Goal: Task Accomplishment & Management: Use online tool/utility

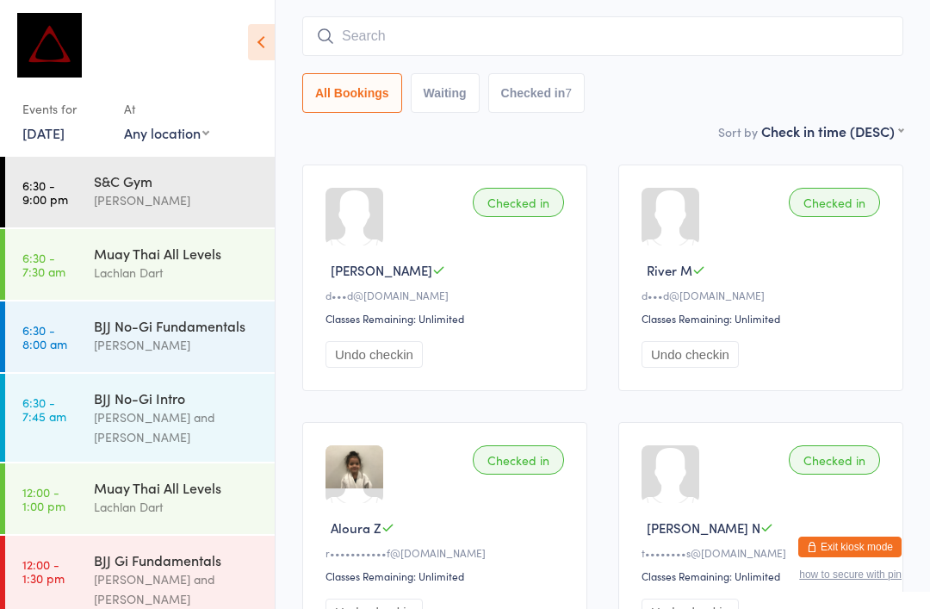
scroll to position [592, 0]
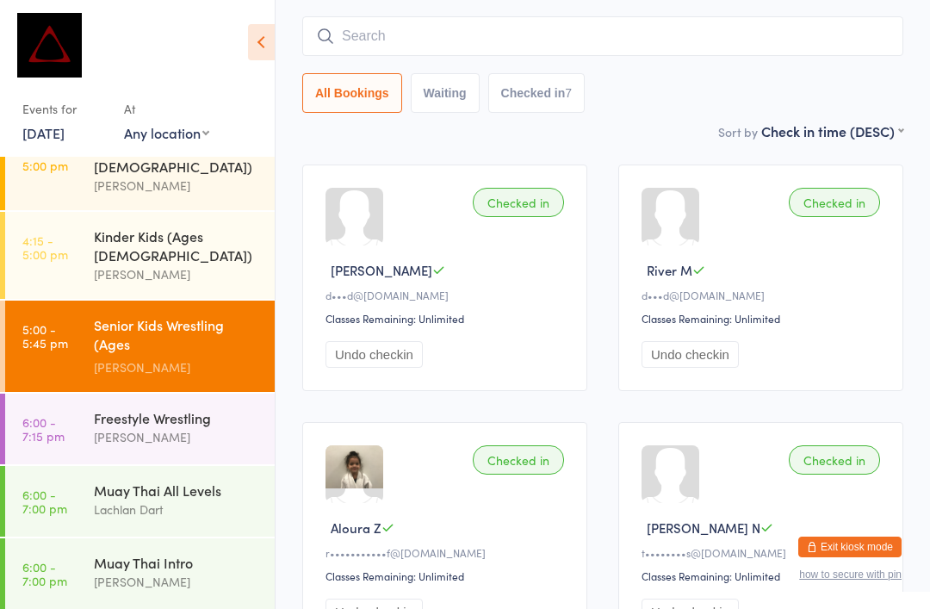
click at [111, 500] on div "Lachlan Dart" at bounding box center [177, 510] width 166 height 20
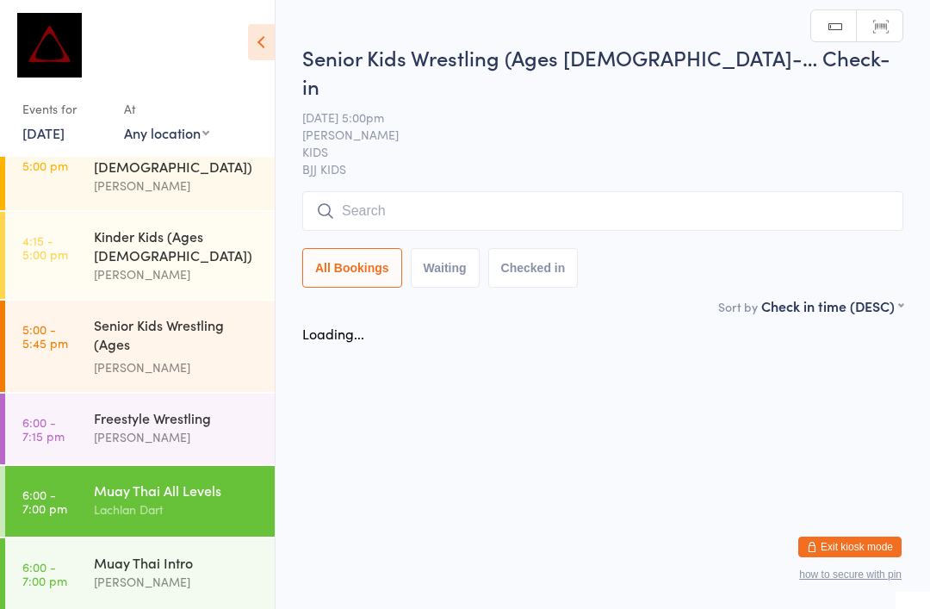
click at [77, 466] on link "6:00 - 7:00 pm Muay Thai All Levels Lachlan Dart" at bounding box center [140, 501] width 270 height 71
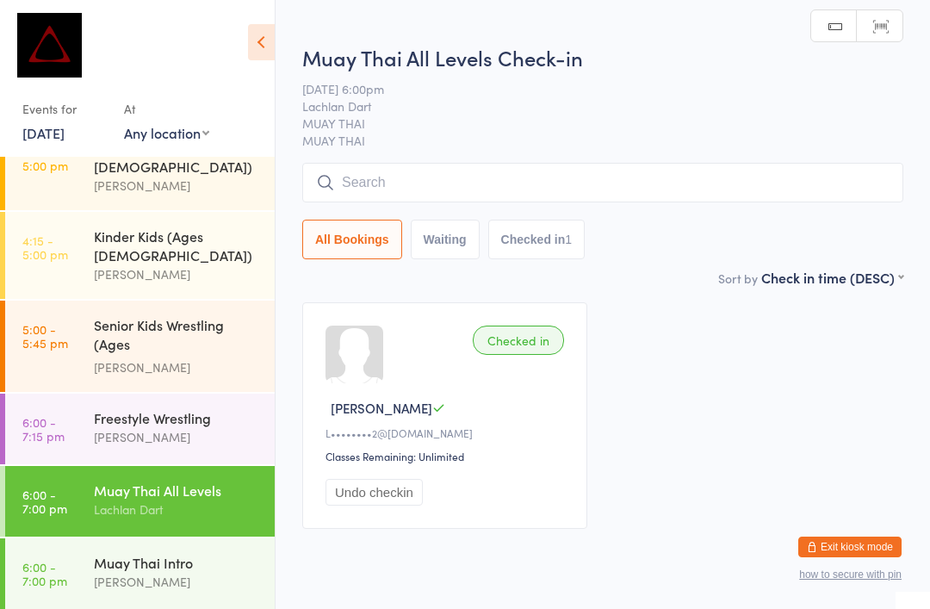
click at [94, 500] on div "Lachlan Dart" at bounding box center [177, 510] width 166 height 20
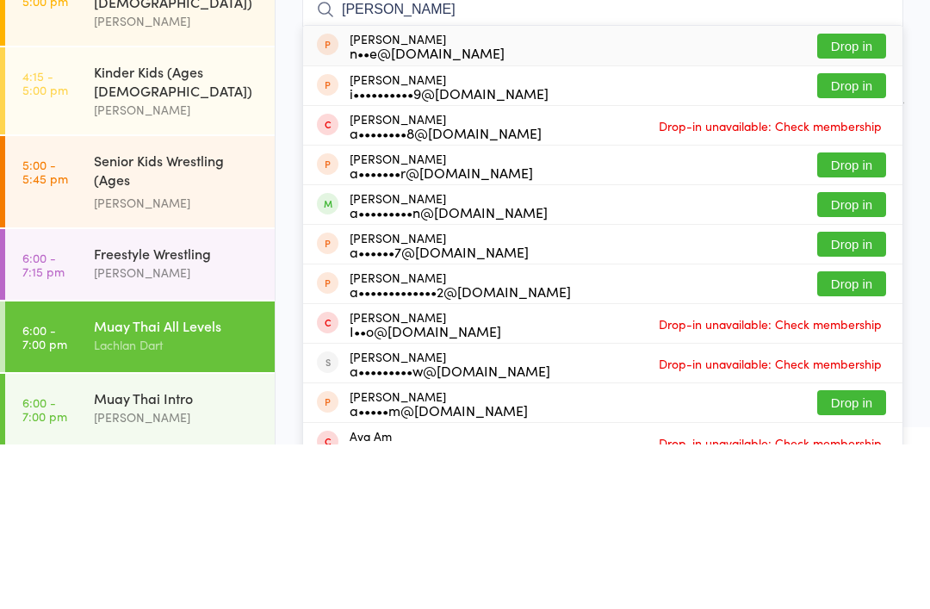
type input "Amy"
click at [832, 357] on button "Drop in" at bounding box center [852, 369] width 69 height 25
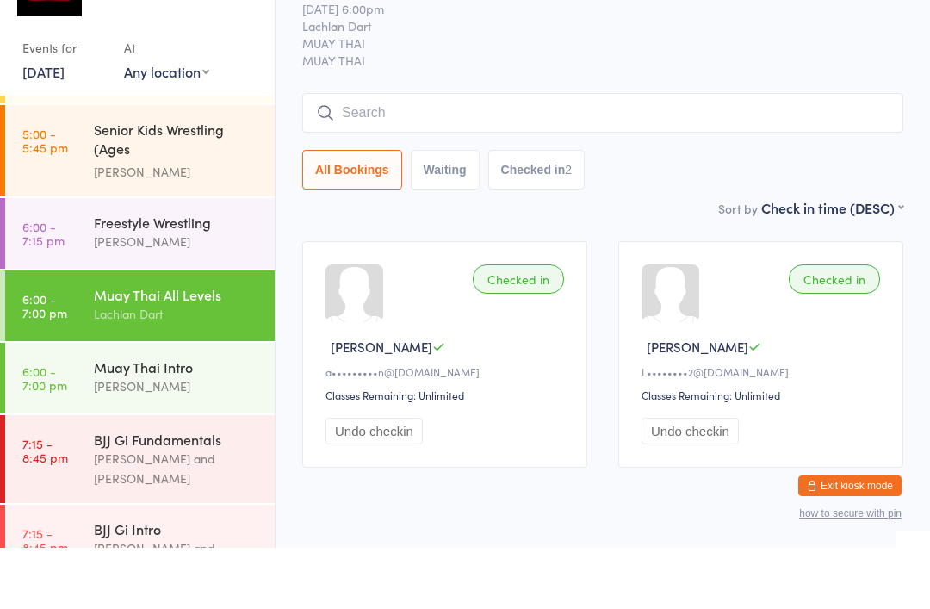
scroll to position [725, 0]
click at [606, 287] on div "Checked in Amy G a•••••••••n@hotmail.com Classes Remaining: Unlimited Undo chec…" at bounding box center [603, 416] width 632 height 258
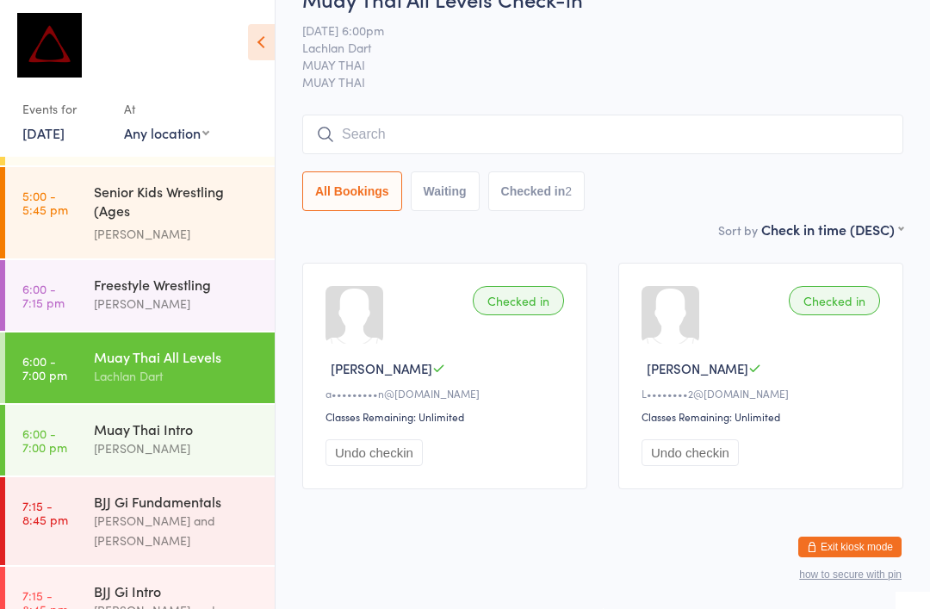
click at [213, 420] on div "Muay Thai Intro" at bounding box center [177, 429] width 166 height 19
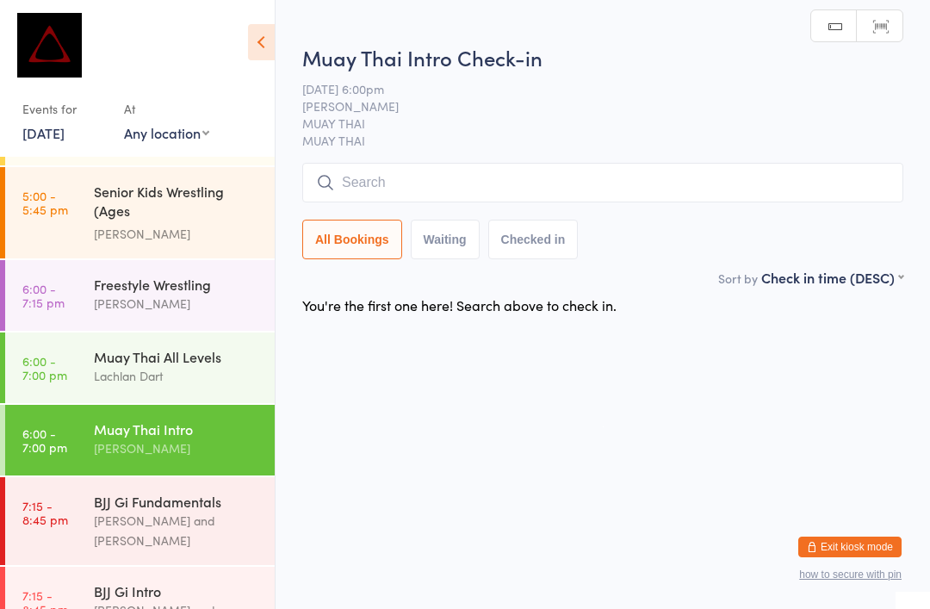
click at [426, 195] on input "search" at bounding box center [602, 183] width 601 height 40
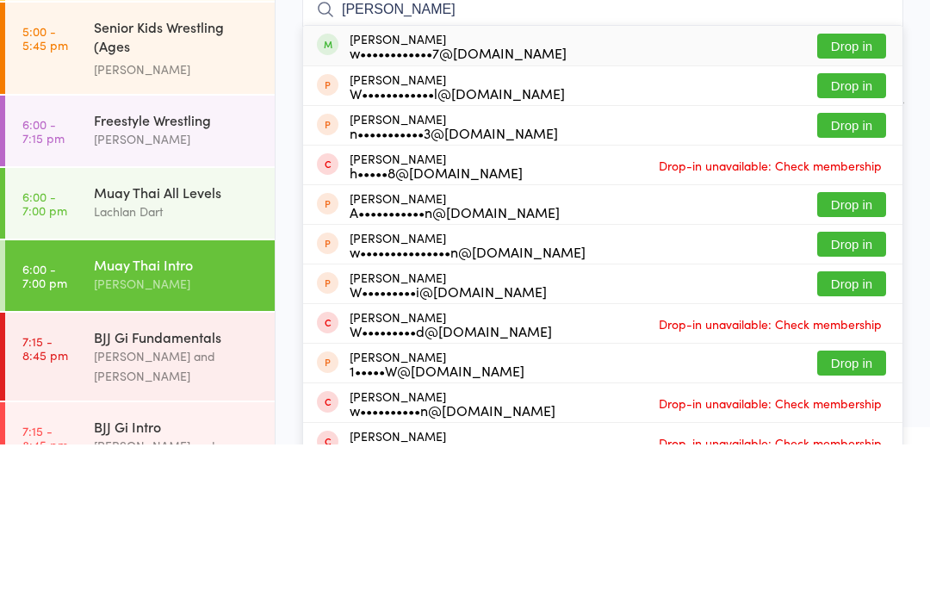
type input "William nich"
click at [854, 198] on button "Drop in" at bounding box center [852, 210] width 69 height 25
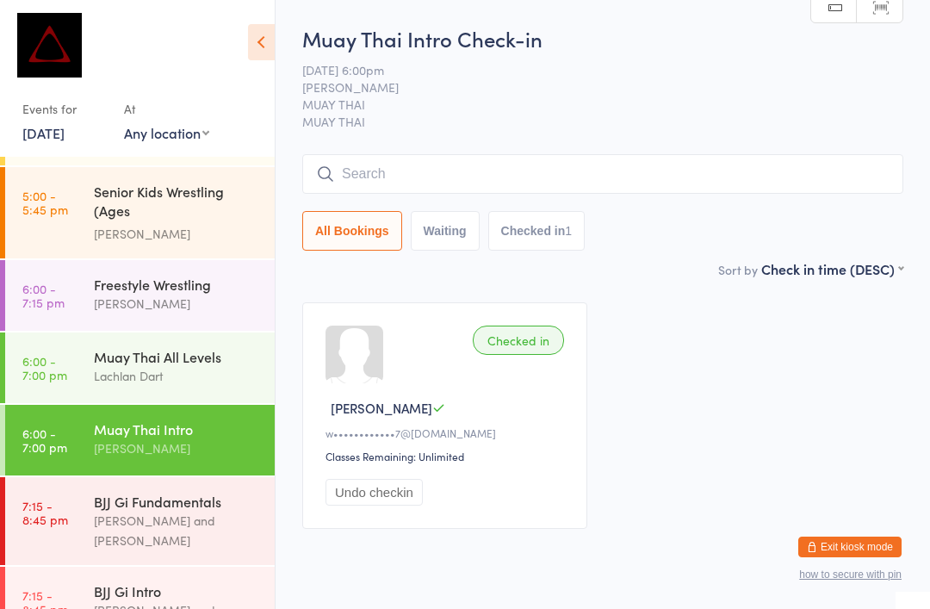
click at [631, 184] on input "search" at bounding box center [602, 174] width 601 height 40
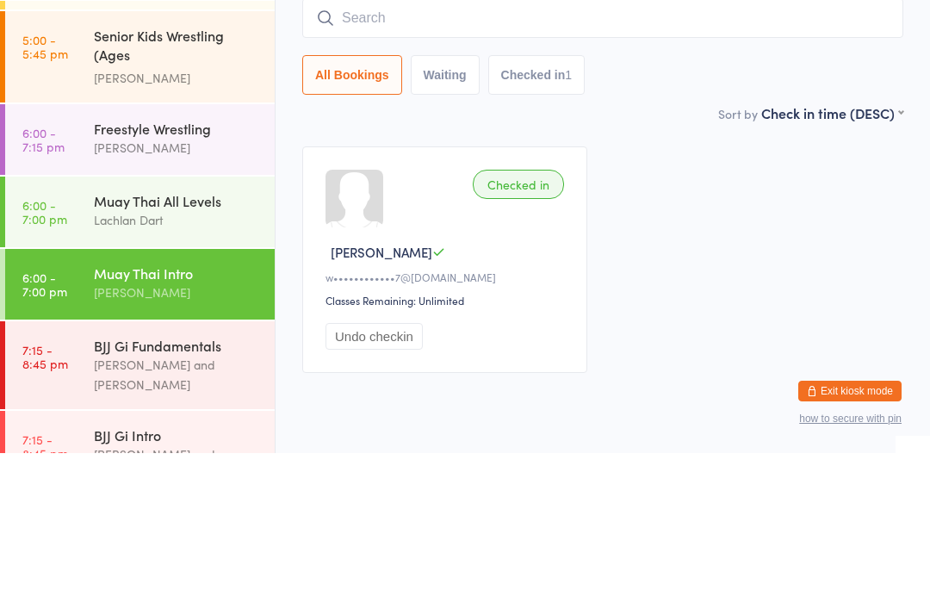
click at [204, 347] on div "Muay Thai All Levels" at bounding box center [177, 356] width 166 height 19
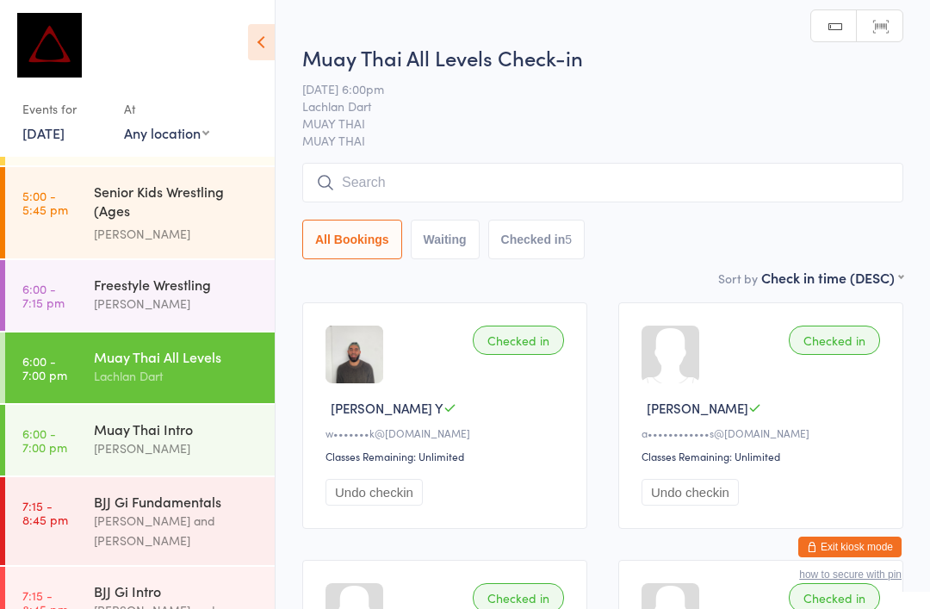
click at [511, 199] on input "search" at bounding box center [602, 183] width 601 height 40
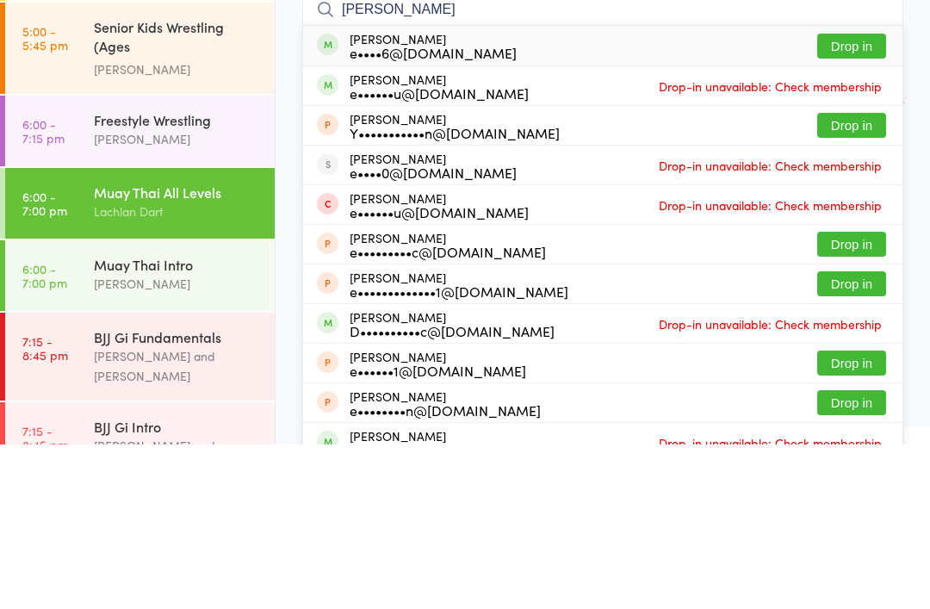
type input "Eric"
click at [855, 198] on button "Drop in" at bounding box center [852, 210] width 69 height 25
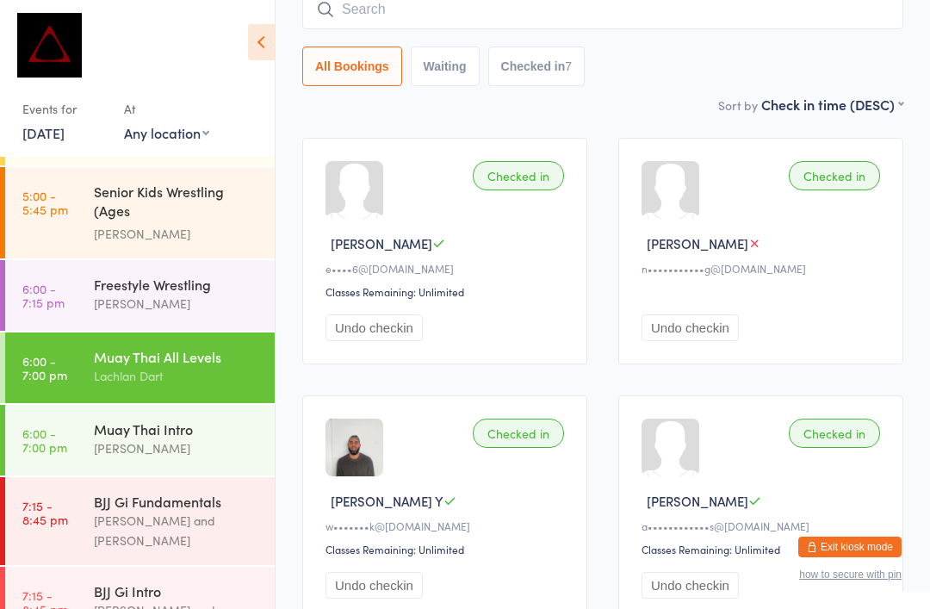
click at [869, 542] on button "Exit kiosk mode" at bounding box center [850, 547] width 103 height 21
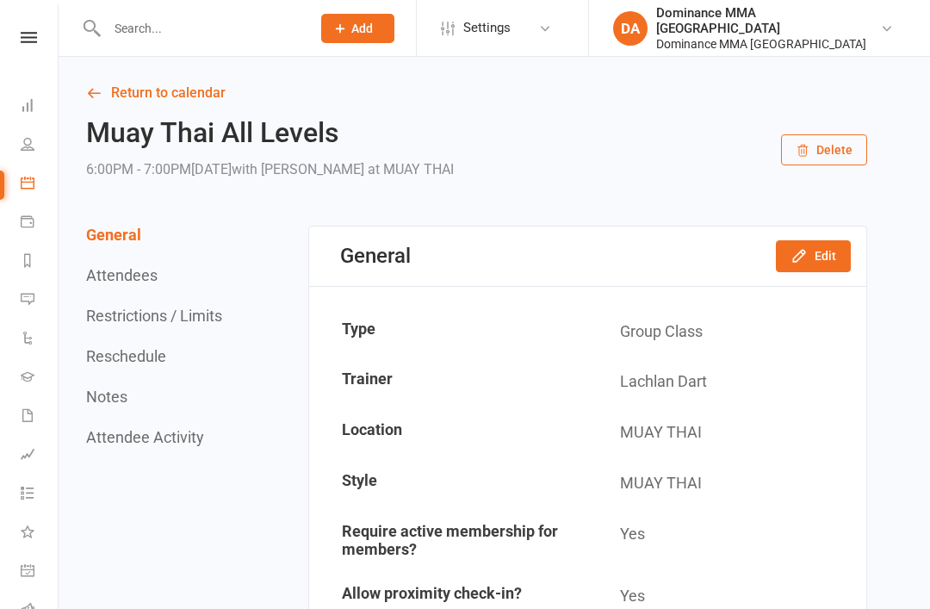
click at [157, 31] on input "text" at bounding box center [200, 28] width 197 height 24
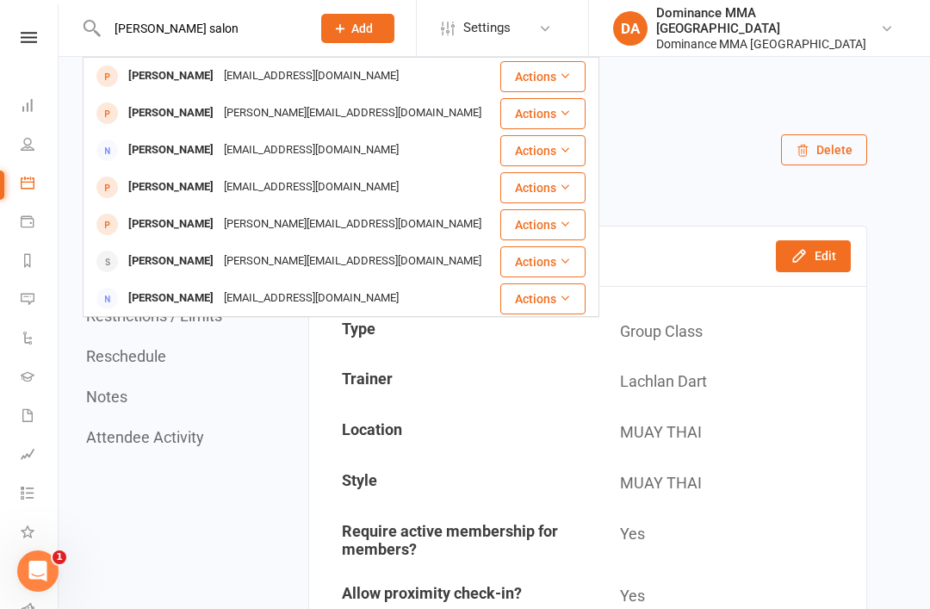
type input "John salon"
click at [219, 70] on div "john michael salonga" at bounding box center [171, 76] width 96 height 25
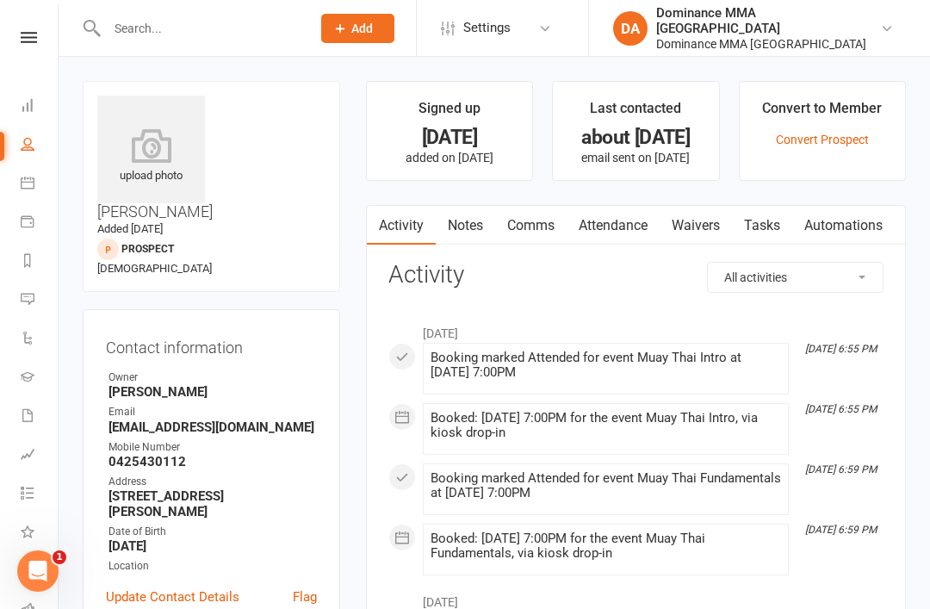
click at [698, 221] on link "Waivers" at bounding box center [696, 226] width 72 height 40
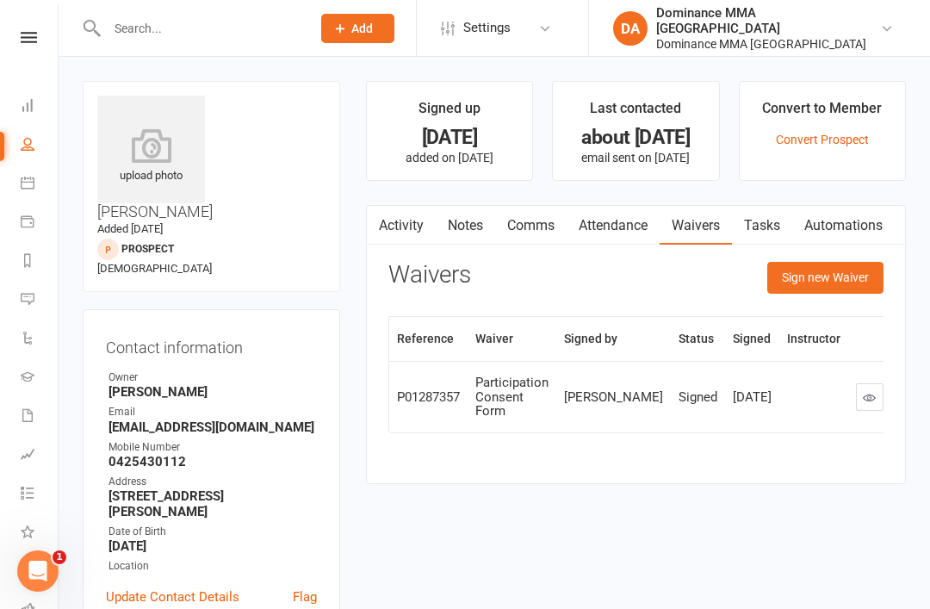
click at [838, 272] on button "Sign new Waiver" at bounding box center [826, 277] width 116 height 31
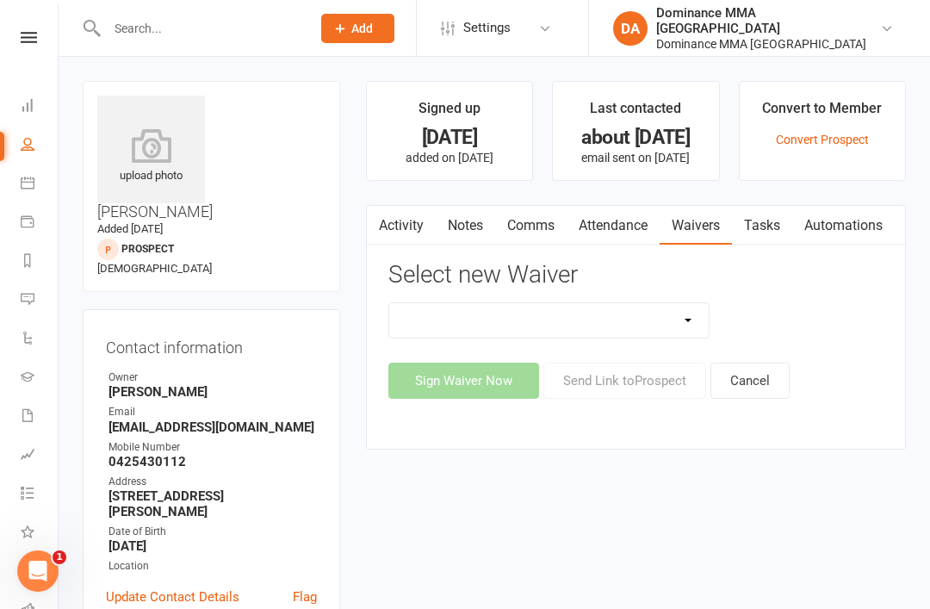
click at [536, 312] on select "Member | Cancellation | Adults Member | Injury Report Form (FOH staff use only)…" at bounding box center [549, 320] width 320 height 34
select select "3115"
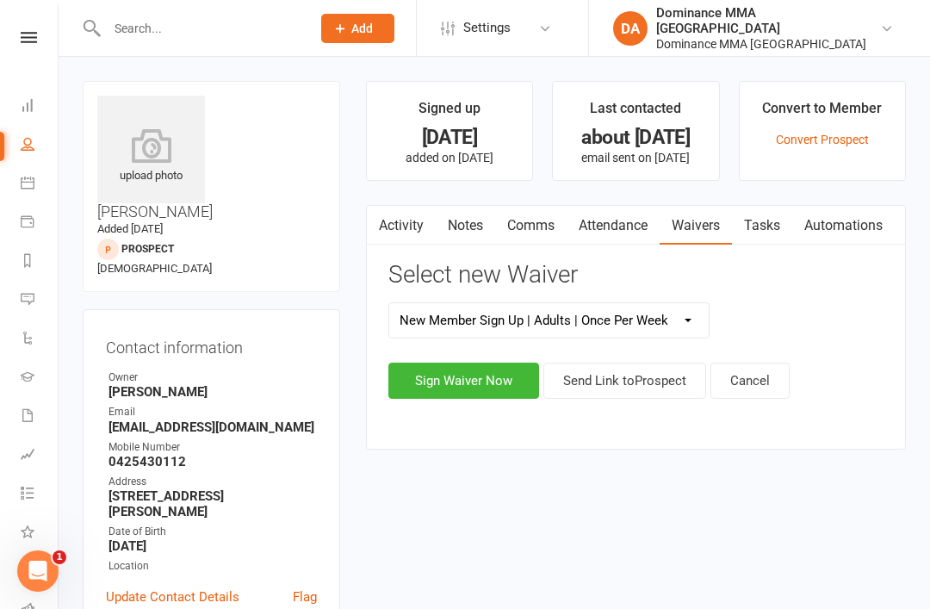
click at [449, 369] on button "Sign Waiver Now" at bounding box center [464, 381] width 151 height 36
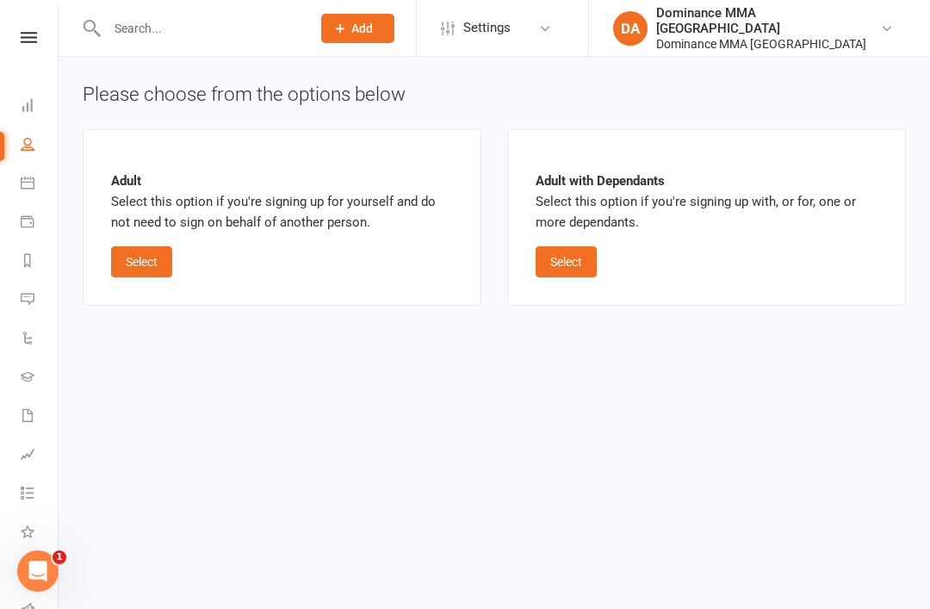
click at [142, 248] on button "Select" at bounding box center [141, 261] width 61 height 31
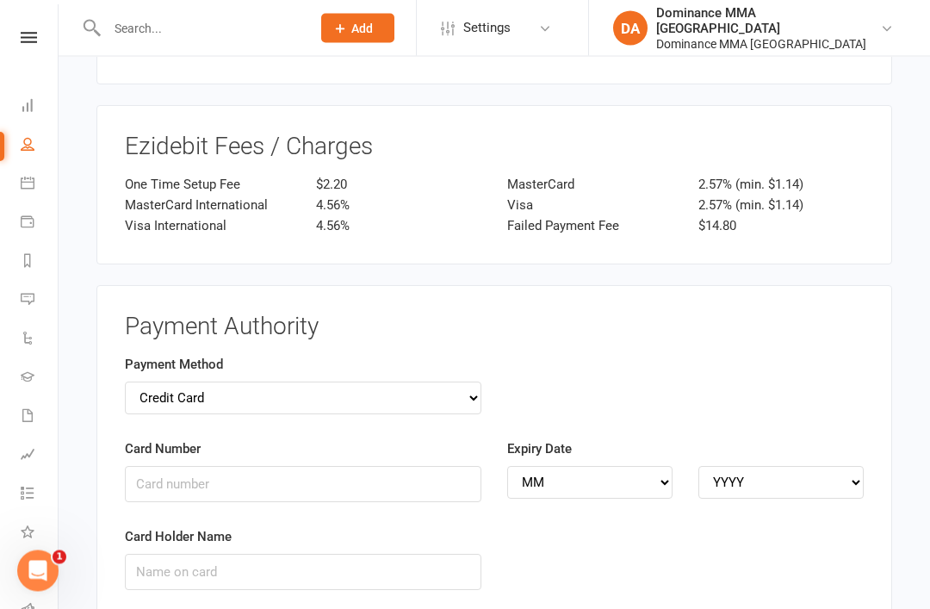
scroll to position [1576, 0]
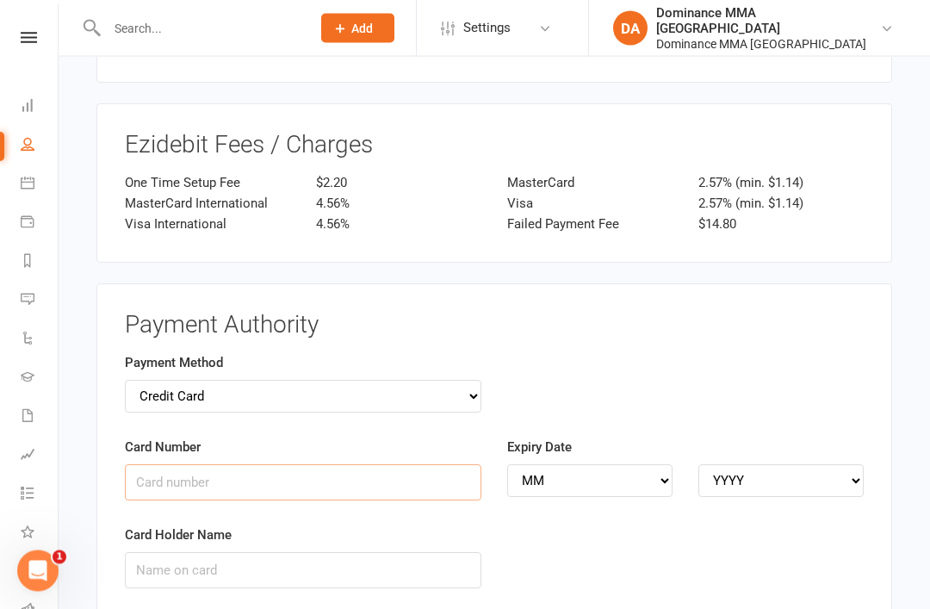
click at [364, 465] on input "Card Number" at bounding box center [303, 483] width 357 height 36
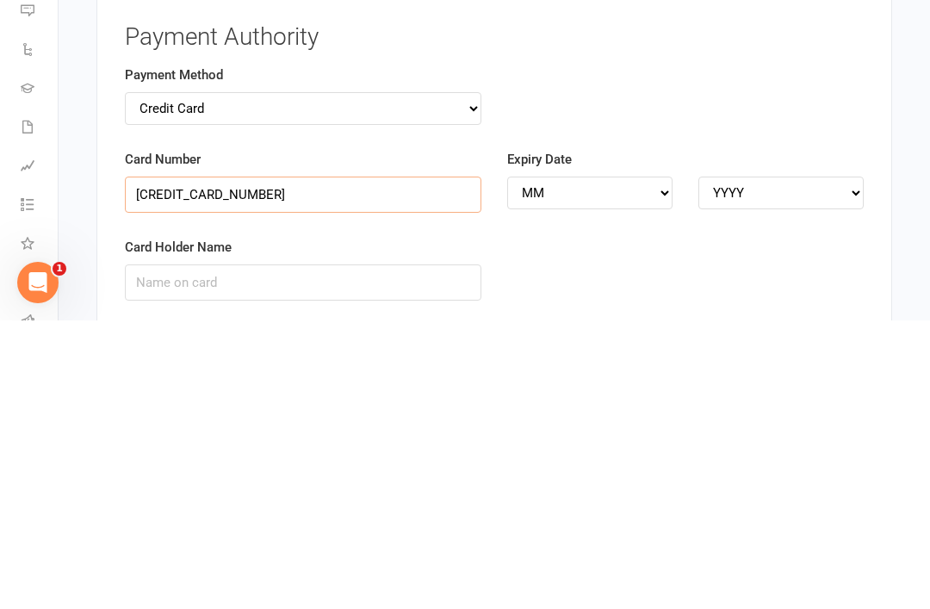
type input "4622393012649165"
click at [618, 465] on select "MM 01 02 03 04 05 06 07 08 09 10 11 12" at bounding box center [589, 481] width 165 height 33
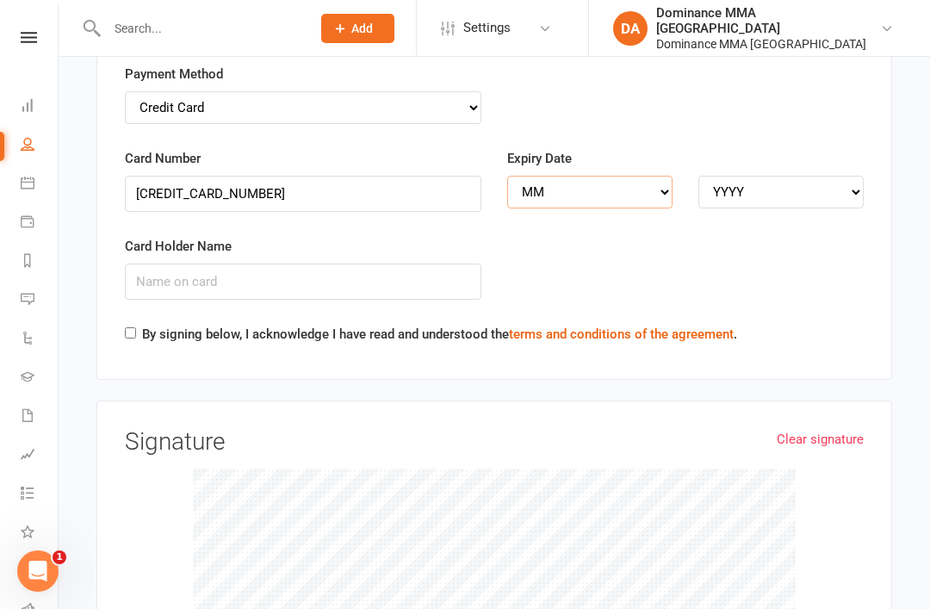
select select "03"
click at [803, 176] on select "YYYY 2025 2026 2027 2028 2029 2030 2031 2032 2033 2034" at bounding box center [781, 192] width 165 height 33
click at [799, 176] on select "YYYY 2025 2026 2027 2028 2029 2030 2031 2032 2033 2034" at bounding box center [781, 192] width 165 height 33
select select "2029"
click at [384, 264] on input "Card Holder Name" at bounding box center [303, 282] width 357 height 36
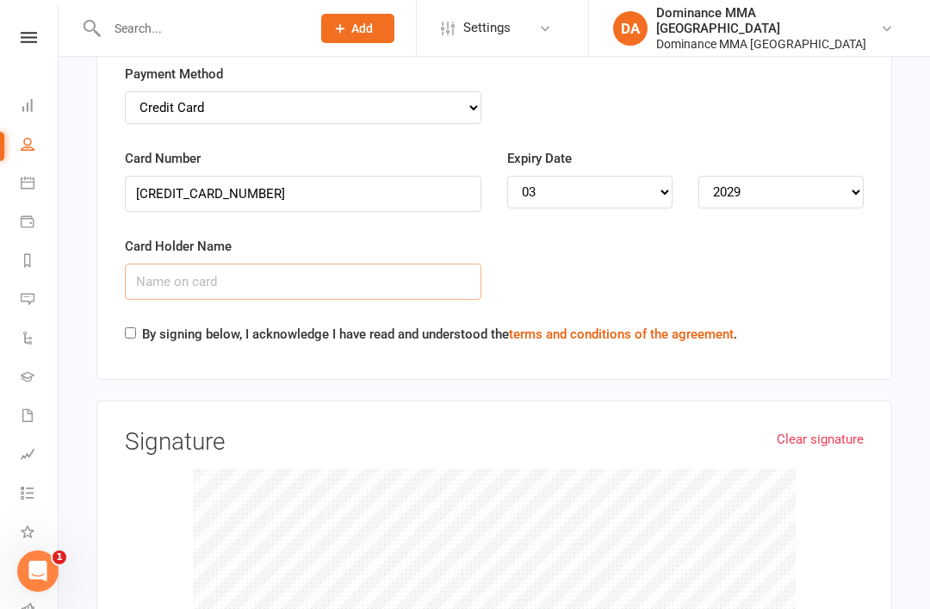
scroll to position [1864, 0]
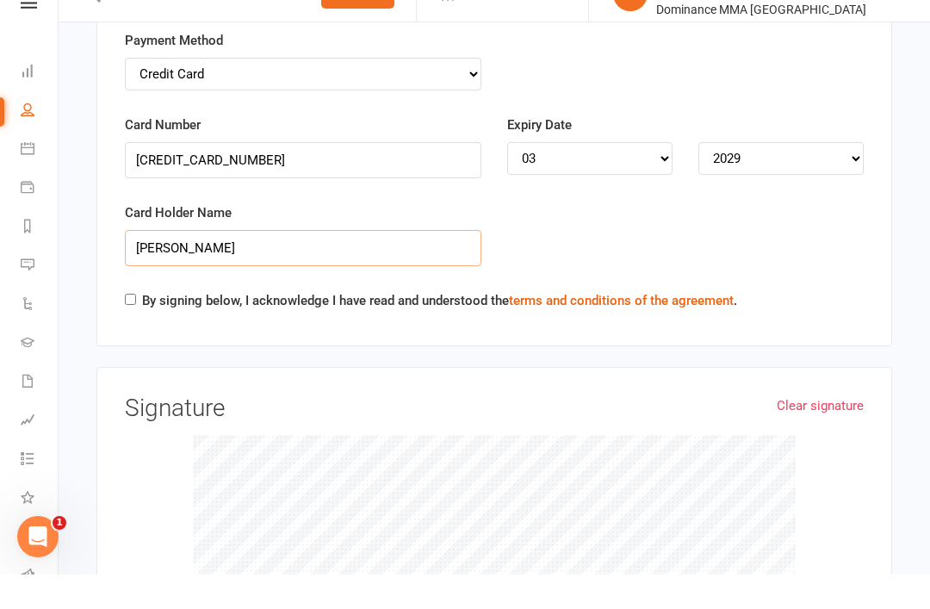
type input "John Michael Salonga"
click at [142, 325] on label "By signing below, I acknowledge I have read and understood the terms and condit…" at bounding box center [439, 335] width 595 height 21
click at [136, 328] on input "By signing below, I acknowledge I have read and understood the terms and condit…" at bounding box center [130, 333] width 11 height 11
checkbox input "true"
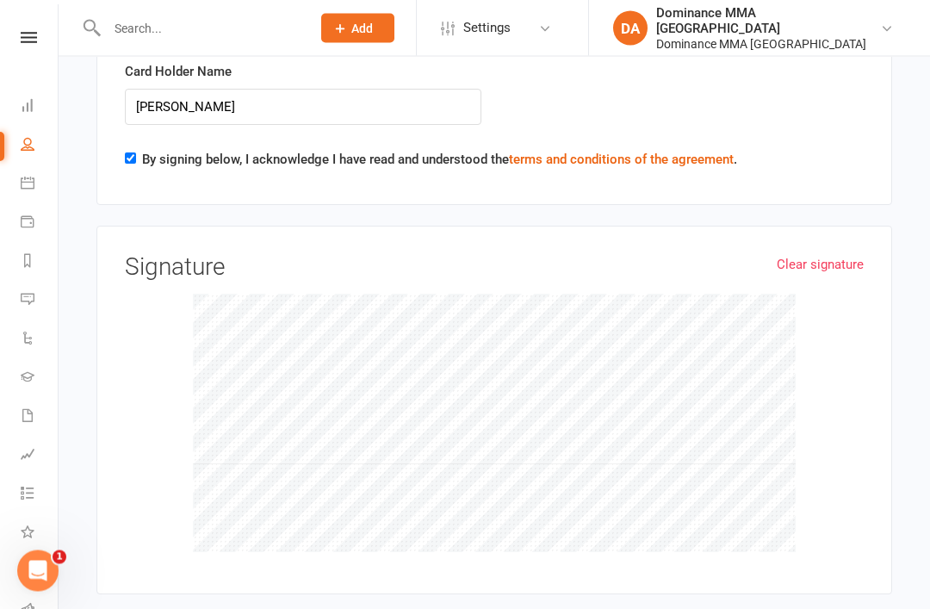
scroll to position [2040, 0]
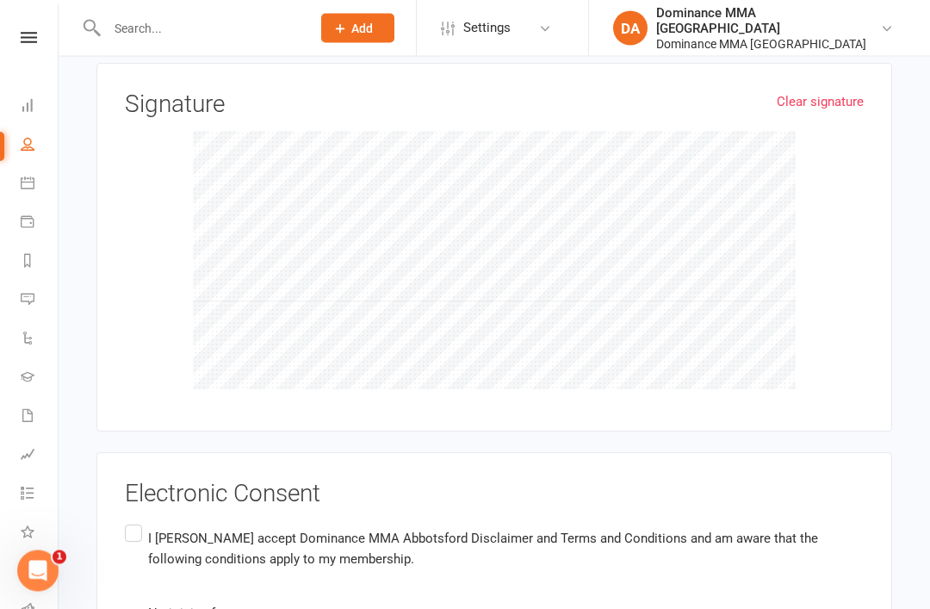
click at [136, 522] on input "I john michael salonga accept Dominance MMA Abbotsford Disclaimer and Terms and…" at bounding box center [130, 522] width 11 height 0
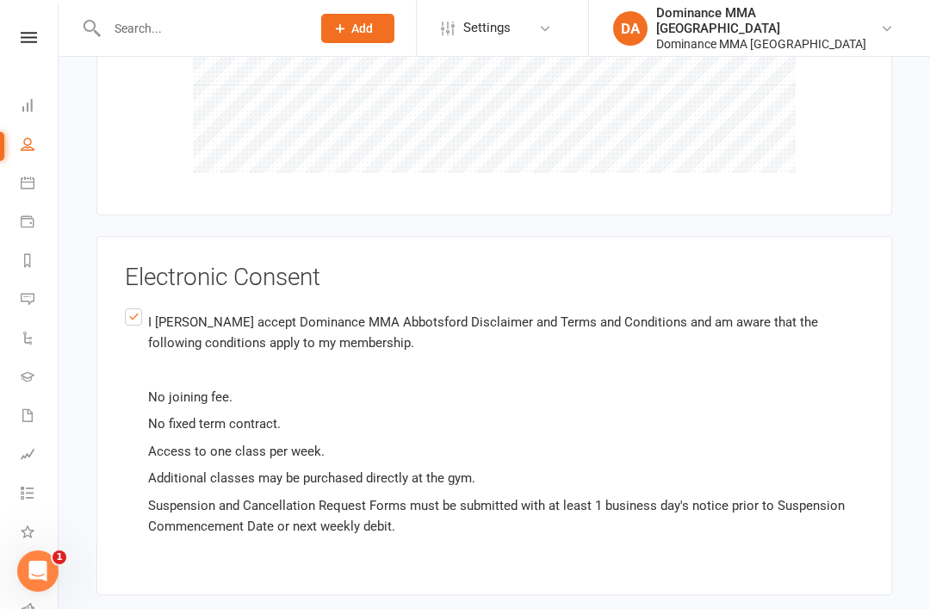
scroll to position [2436, 0]
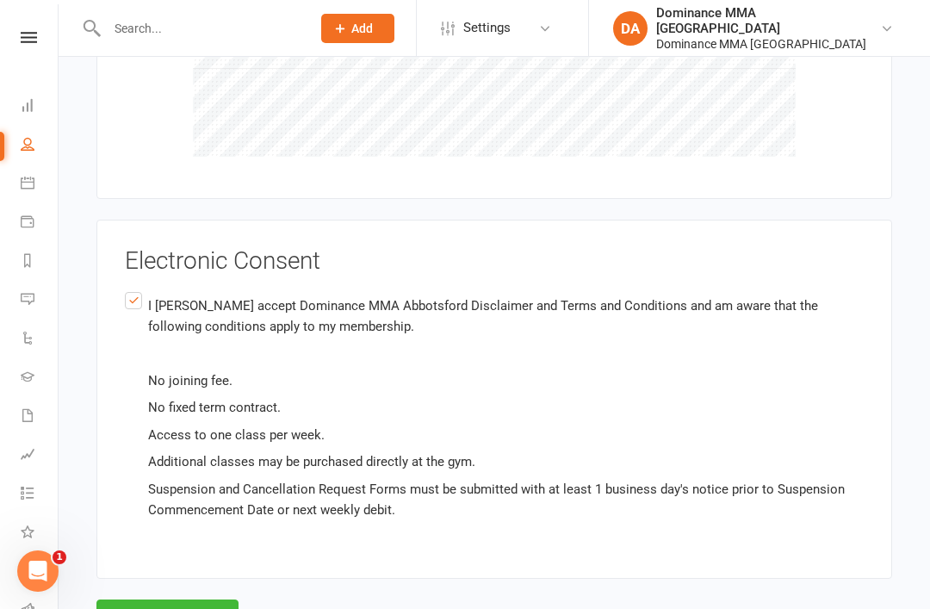
click at [196, 600] on button "Agree & Submit" at bounding box center [167, 618] width 142 height 36
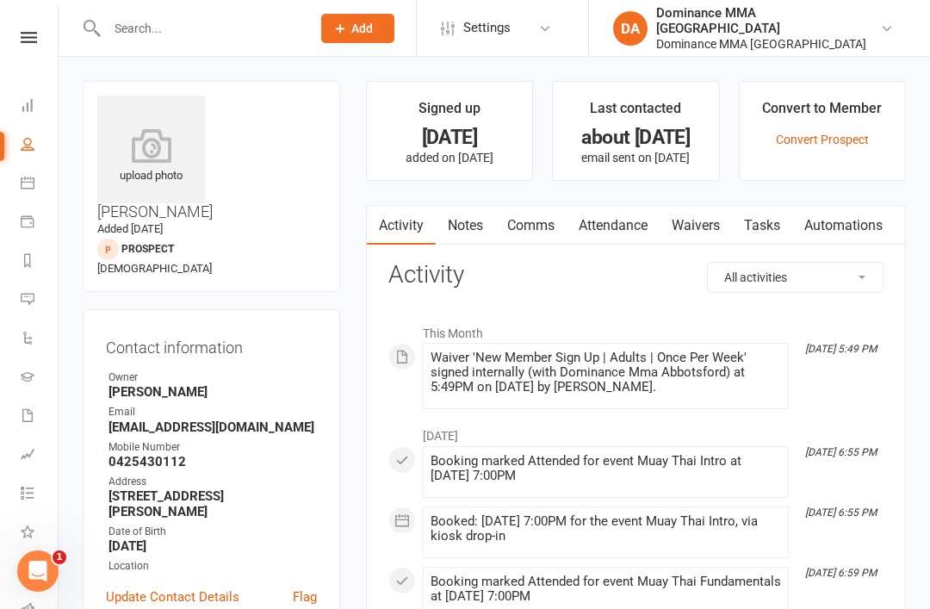
click at [23, 90] on link "Dashboard" at bounding box center [40, 107] width 39 height 39
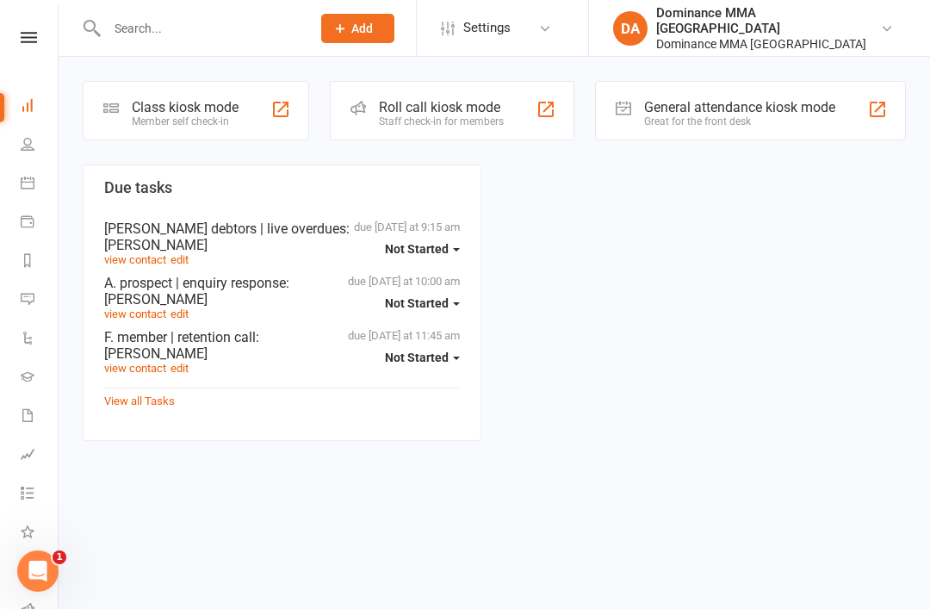
click at [186, 101] on div "Class kiosk mode" at bounding box center [185, 107] width 107 height 16
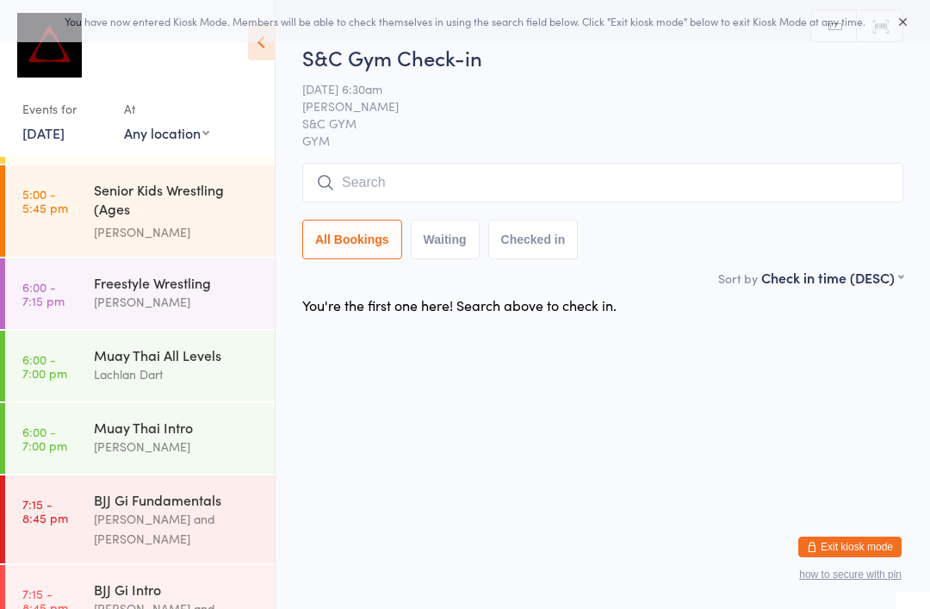
scroll to position [725, 0]
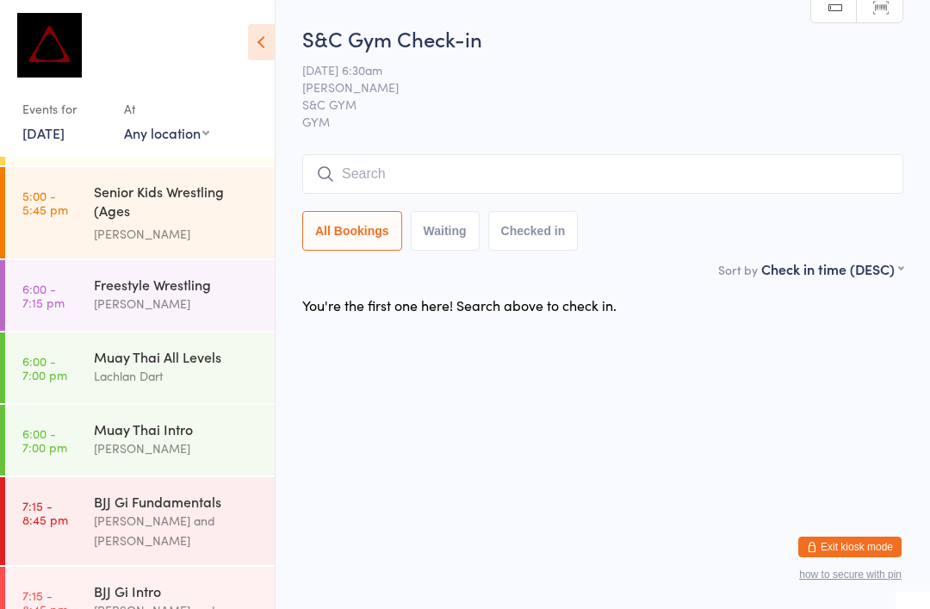
click at [139, 511] on div "[PERSON_NAME] and [PERSON_NAME]" at bounding box center [177, 531] width 166 height 40
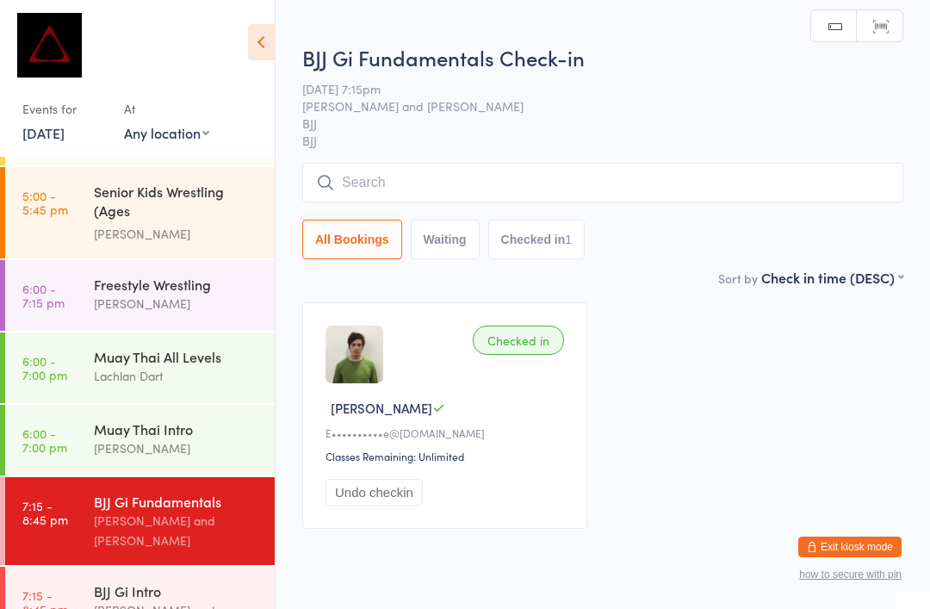
click at [152, 333] on div "Muay Thai All Levels Lachlan Dart" at bounding box center [184, 367] width 181 height 68
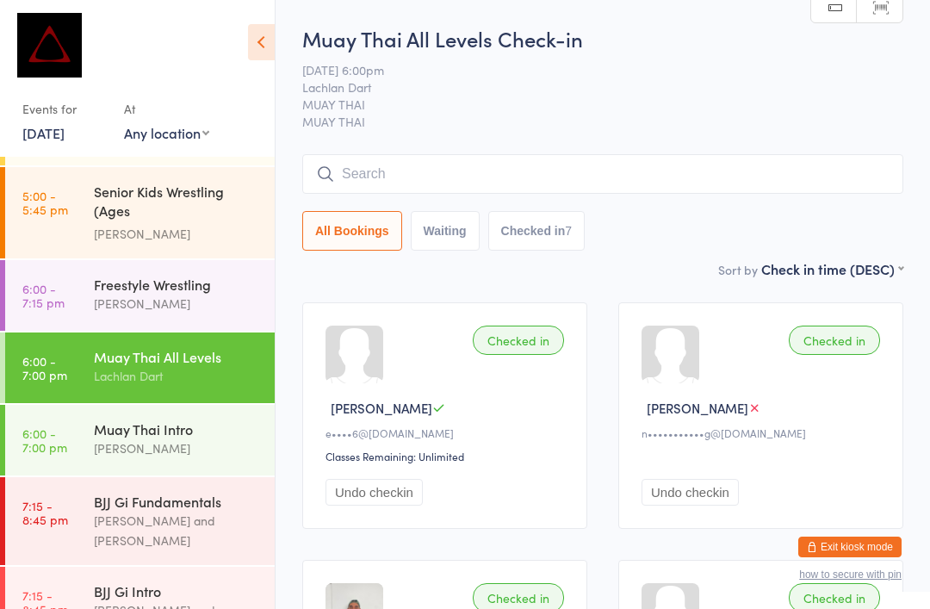
click at [186, 294] on div "[PERSON_NAME]" at bounding box center [177, 304] width 166 height 20
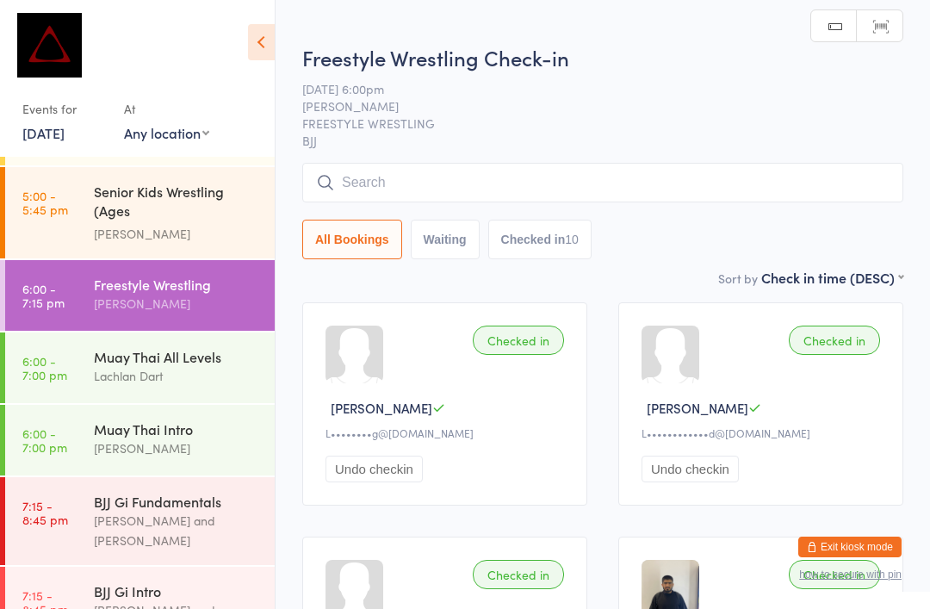
click at [523, 180] on input "search" at bounding box center [602, 183] width 601 height 40
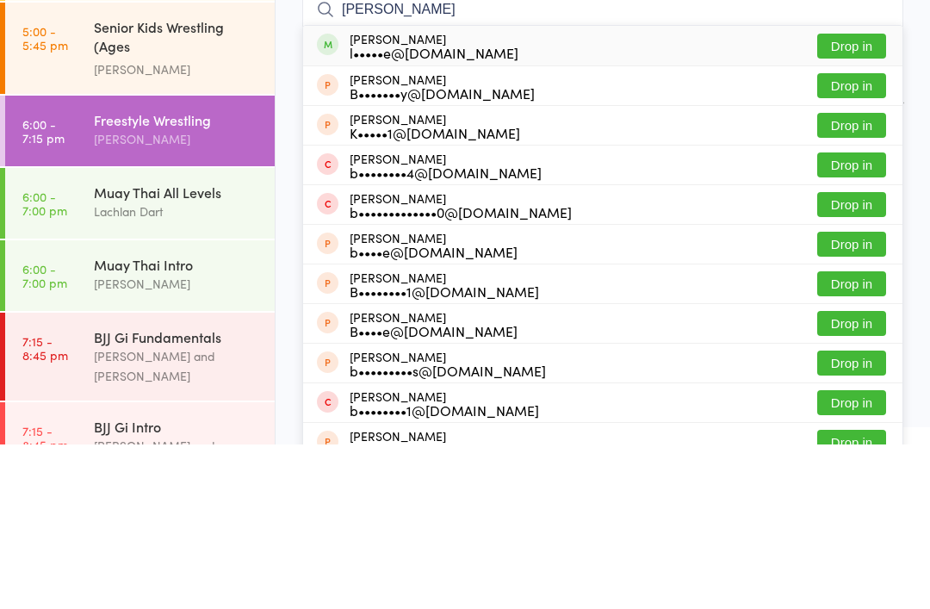
type input "[PERSON_NAME]"
click at [648, 190] on div "[PERSON_NAME] l•••••e@[DOMAIN_NAME] Drop in" at bounding box center [603, 210] width 600 height 40
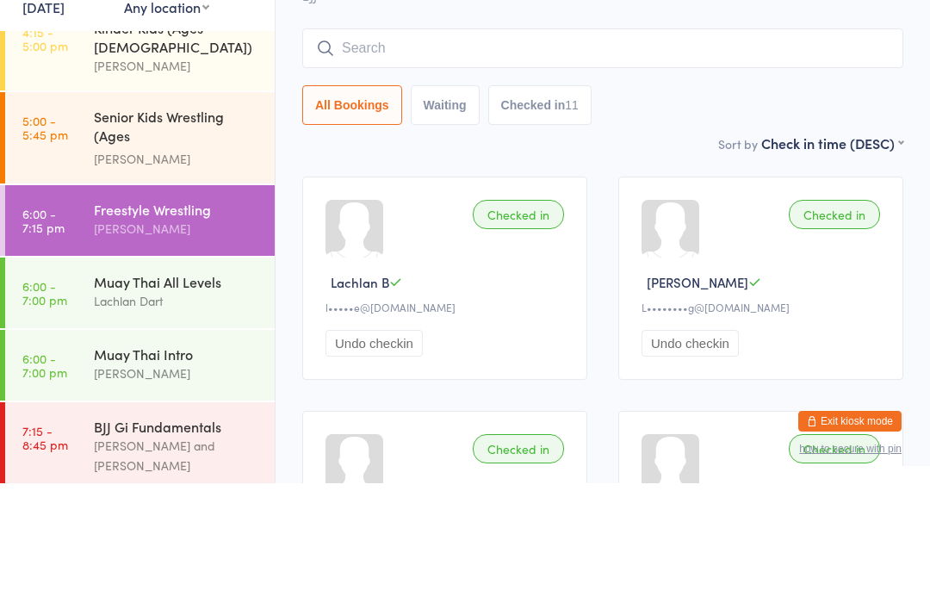
scroll to position [670, 0]
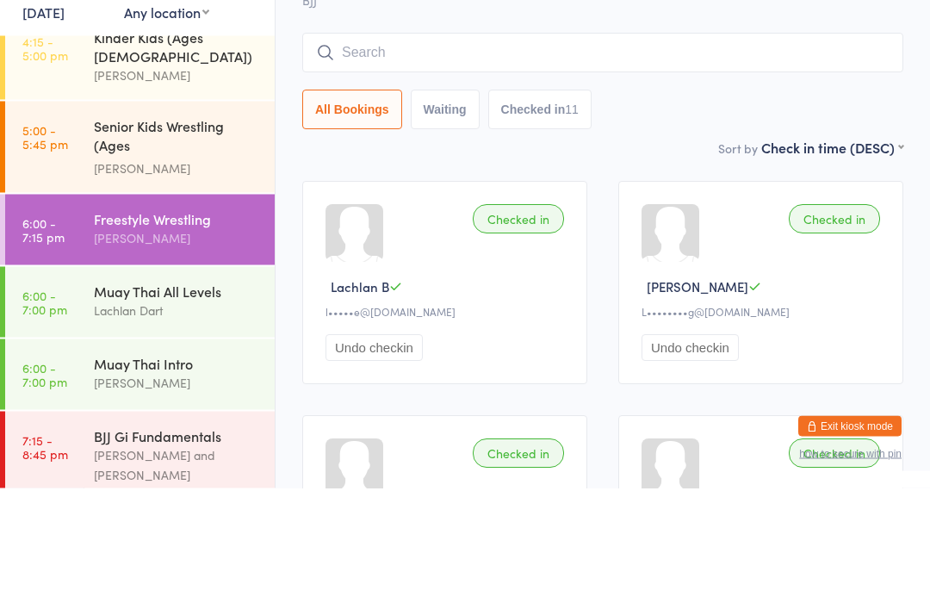
click at [61, 409] on time "6:00 - 7:00 pm" at bounding box center [44, 423] width 45 height 28
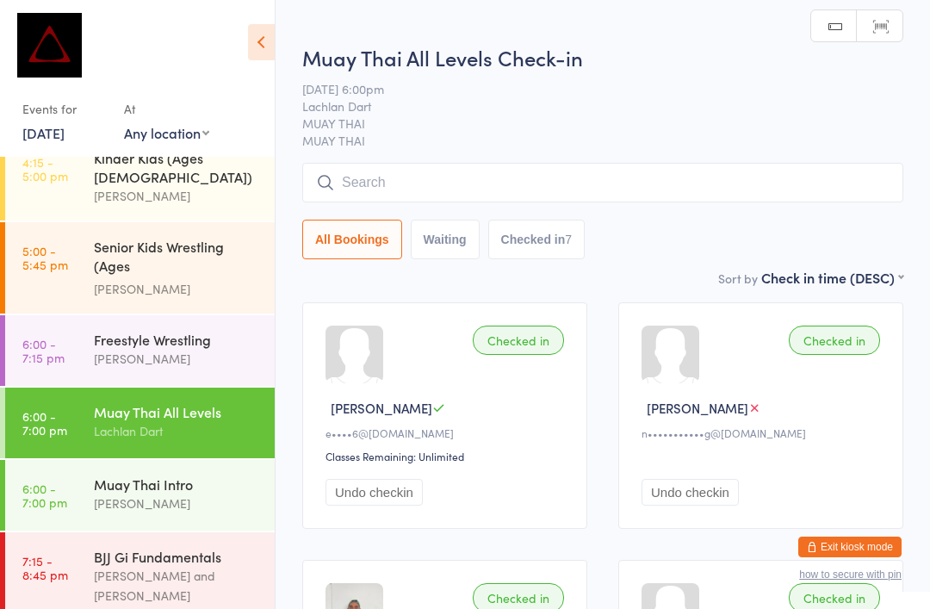
click at [695, 169] on input "search" at bounding box center [602, 183] width 601 height 40
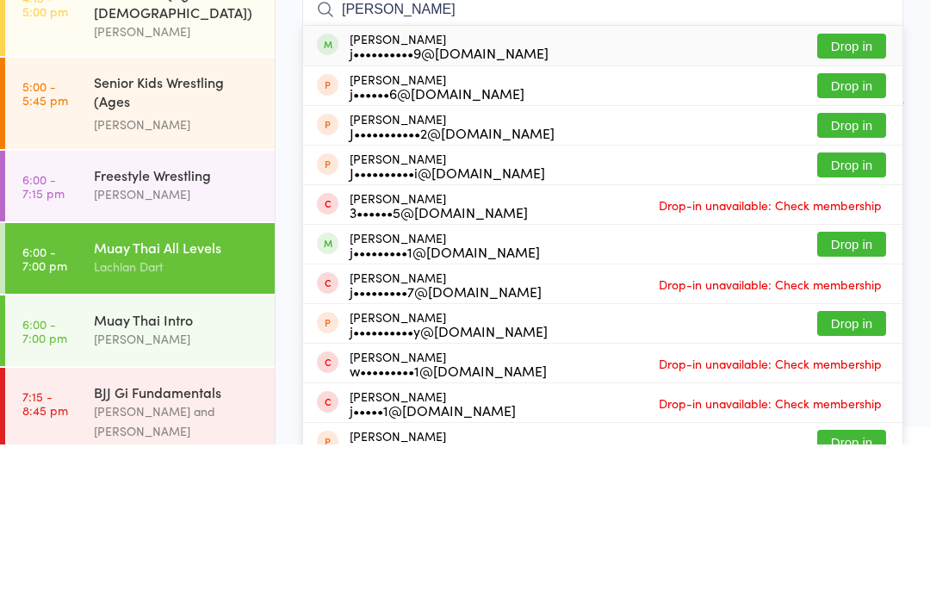
type input "[PERSON_NAME]"
click at [860, 198] on button "Drop in" at bounding box center [852, 210] width 69 height 25
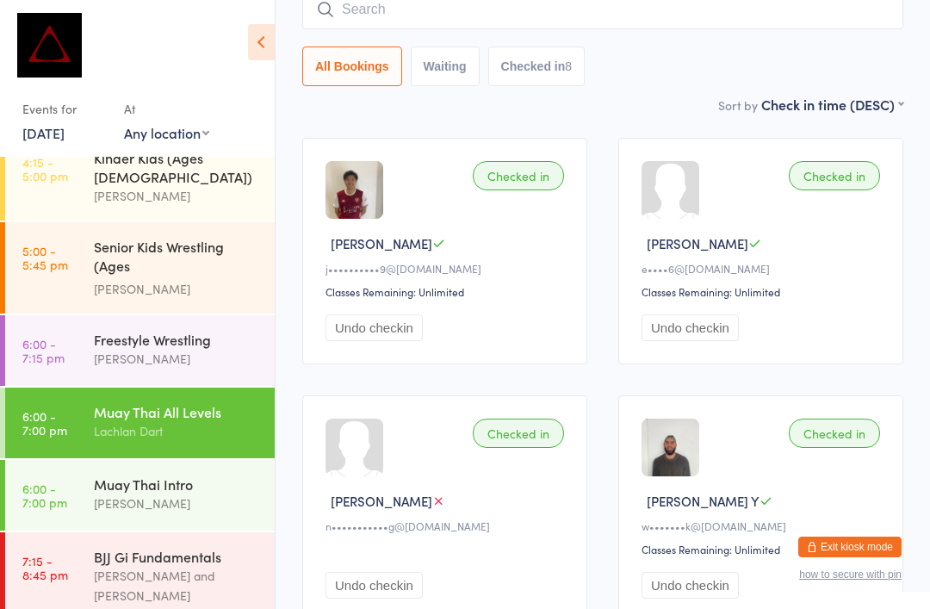
click at [371, 19] on input "search" at bounding box center [602, 10] width 601 height 40
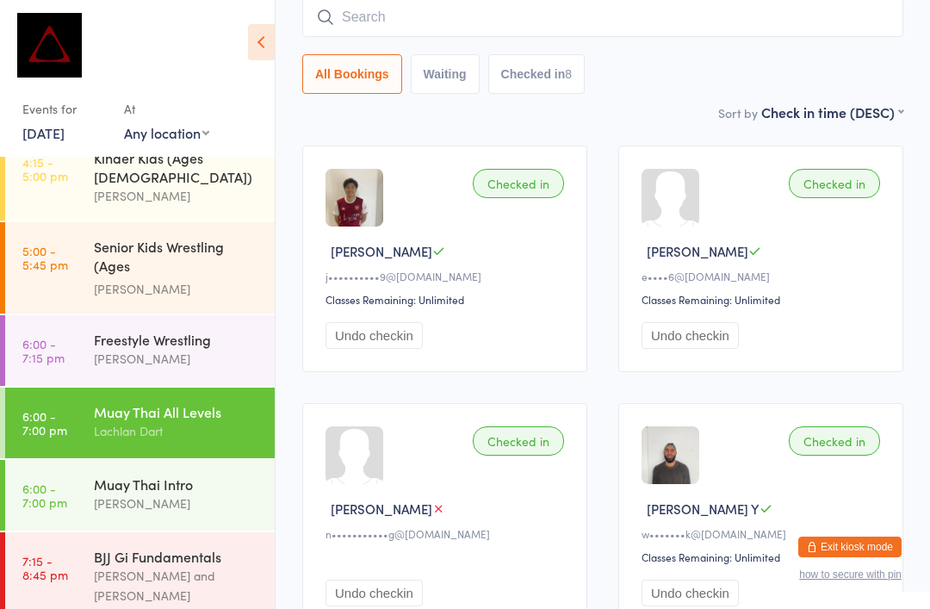
scroll to position [156, 0]
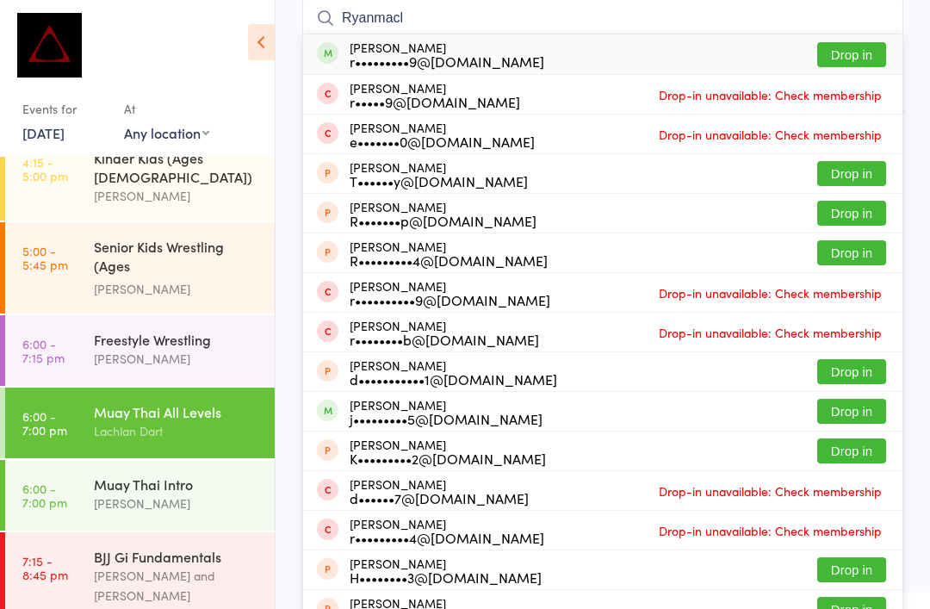
type input "Ryanmacl"
click at [863, 52] on button "Drop in" at bounding box center [852, 54] width 69 height 25
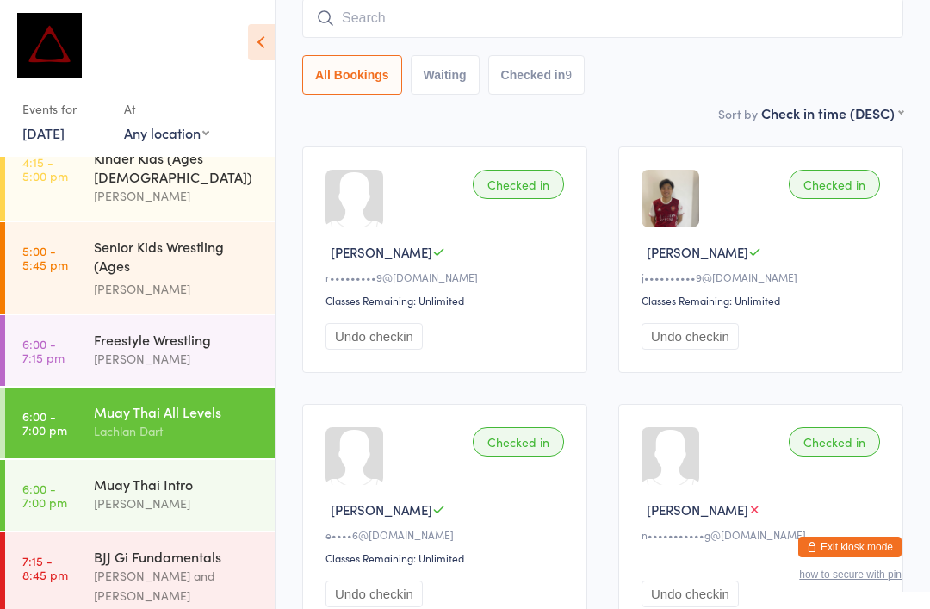
click at [764, 12] on input "search" at bounding box center [602, 18] width 601 height 40
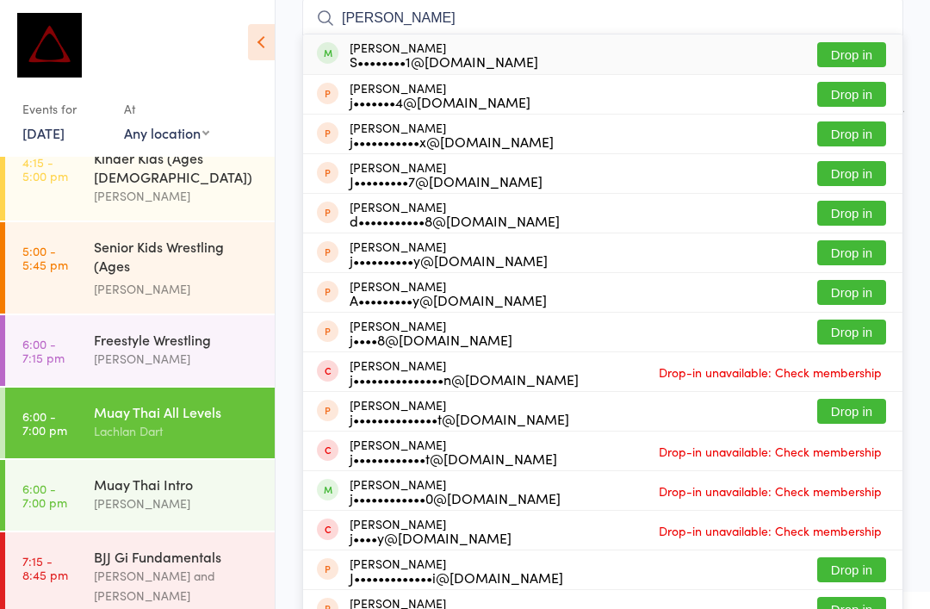
type input "[PERSON_NAME]"
click at [856, 46] on button "Drop in" at bounding box center [852, 54] width 69 height 25
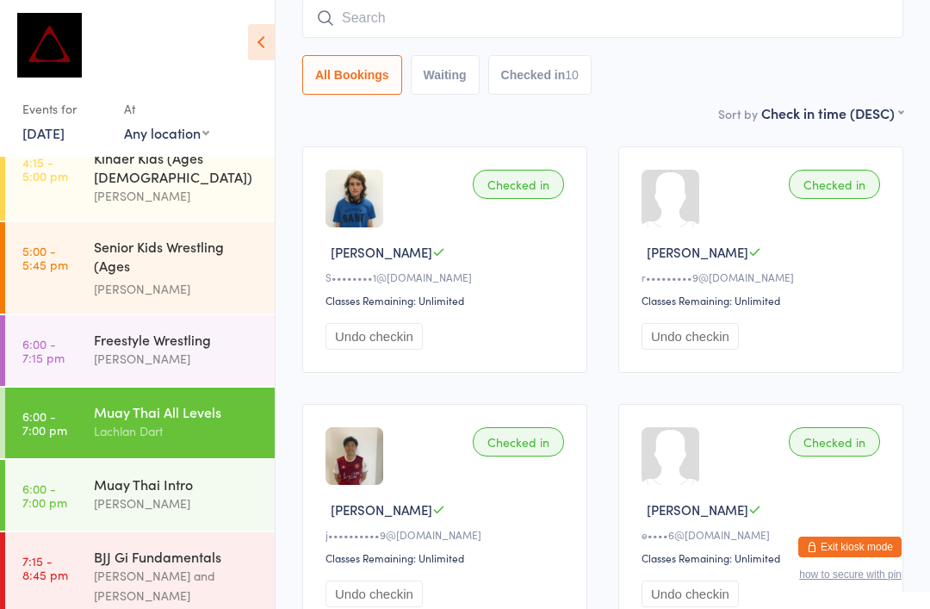
click at [65, 315] on link "6:00 - 7:15 pm Freestyle Wrestling [PERSON_NAME]" at bounding box center [140, 350] width 270 height 71
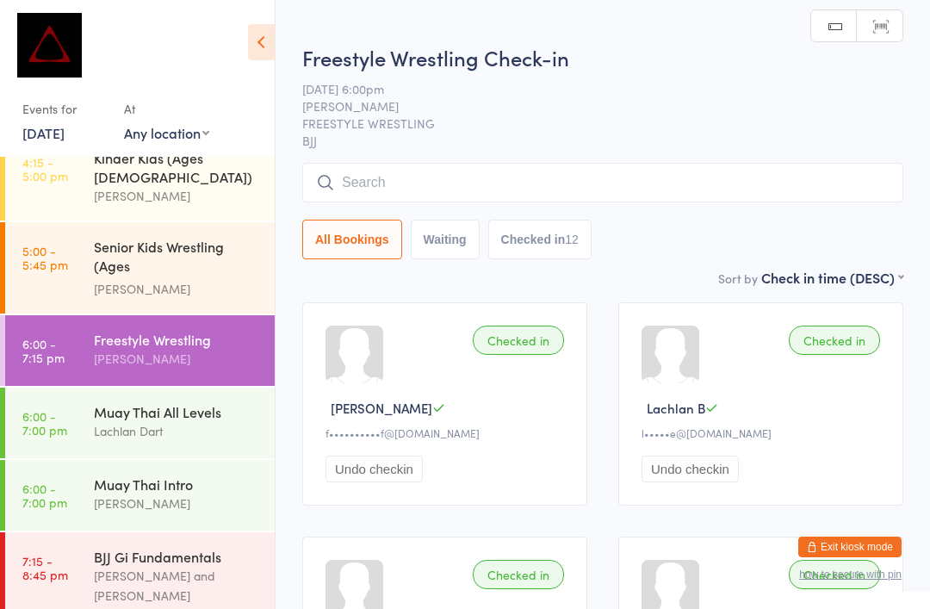
click at [688, 179] on input "search" at bounding box center [602, 183] width 601 height 40
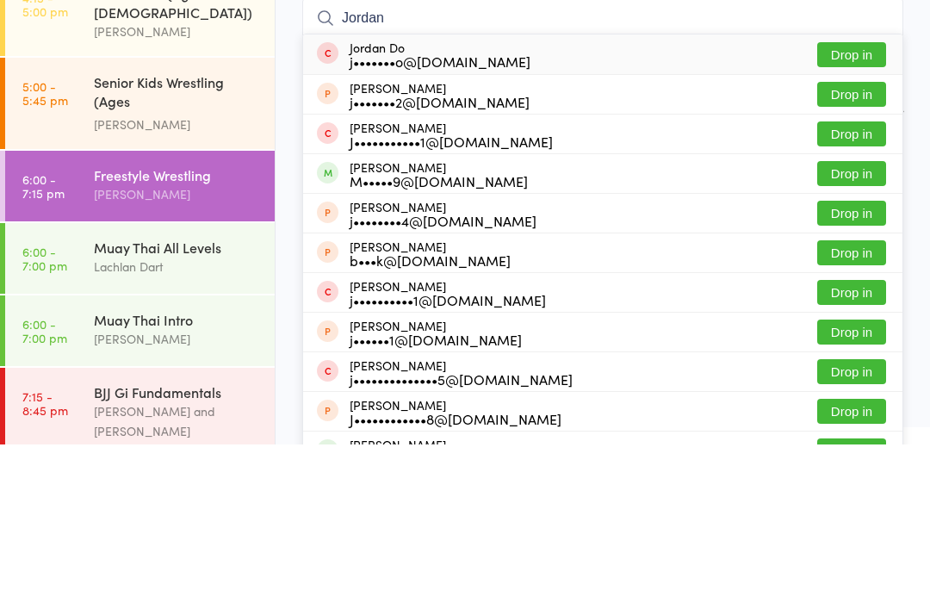
type input "Jordan"
click at [860, 326] on button "Drop in" at bounding box center [852, 338] width 69 height 25
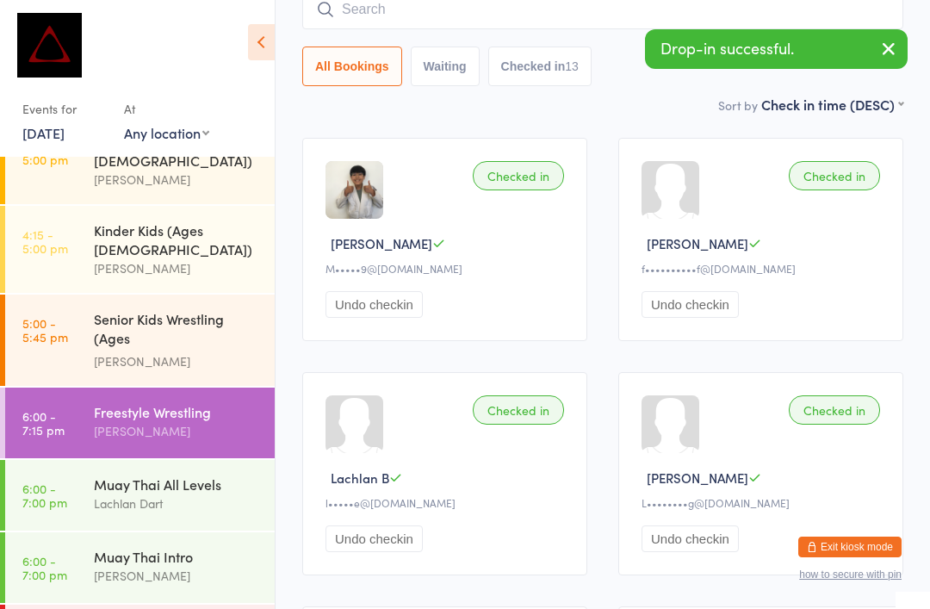
scroll to position [587, 0]
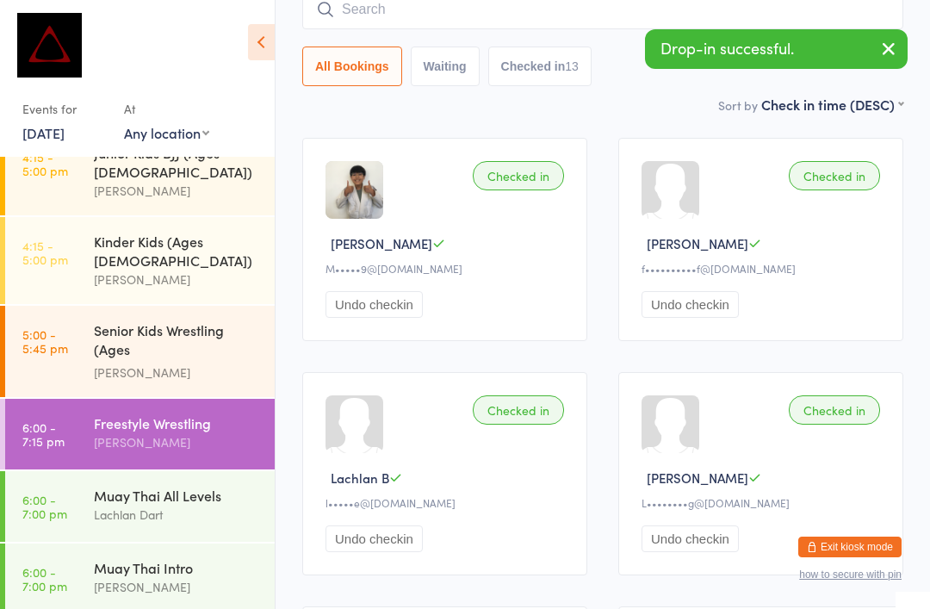
click at [106, 471] on div "Muay Thai All Levels Lachlan Dart" at bounding box center [184, 505] width 181 height 68
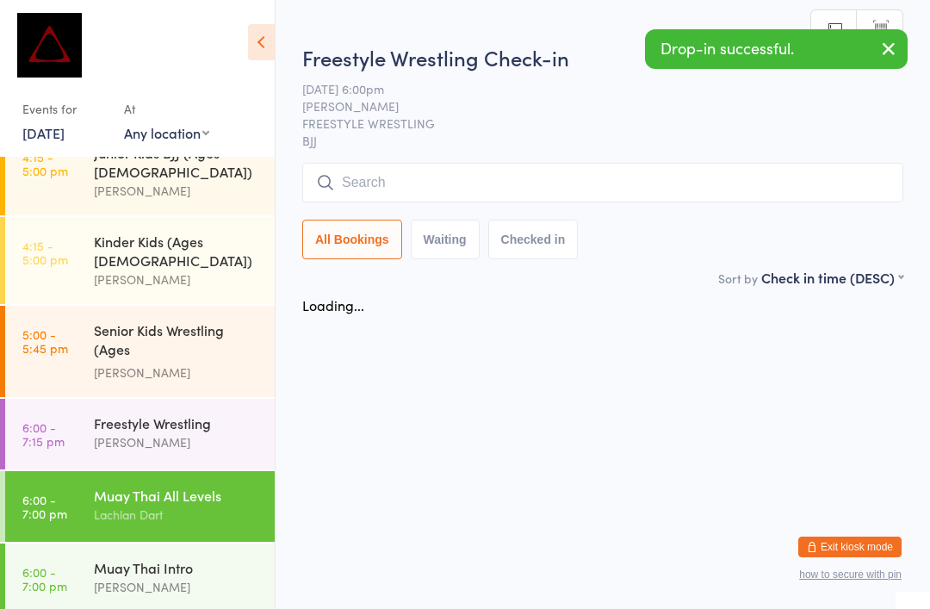
click at [124, 505] on div "Lachlan Dart" at bounding box center [177, 515] width 166 height 20
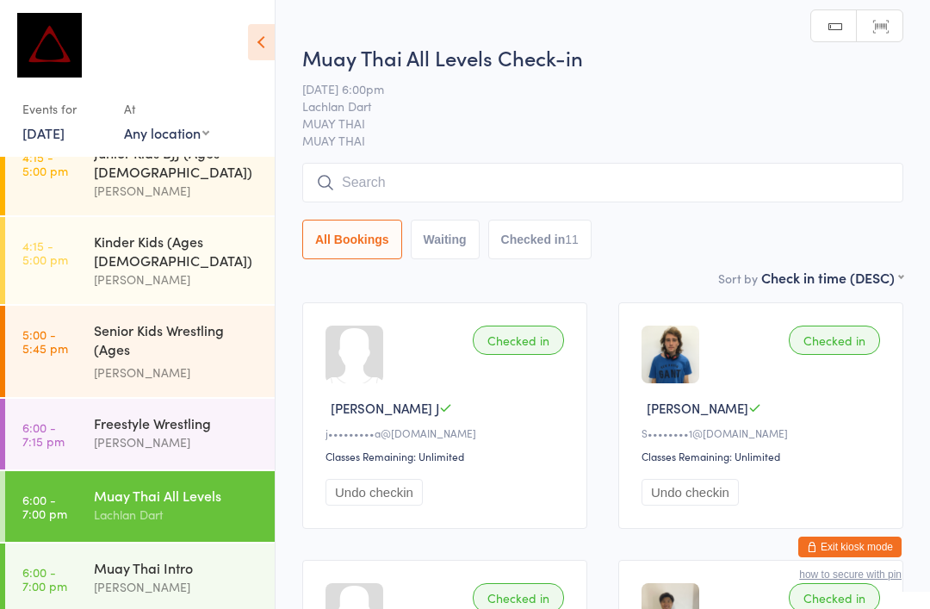
click at [202, 432] on div "[PERSON_NAME]" at bounding box center [177, 442] width 166 height 20
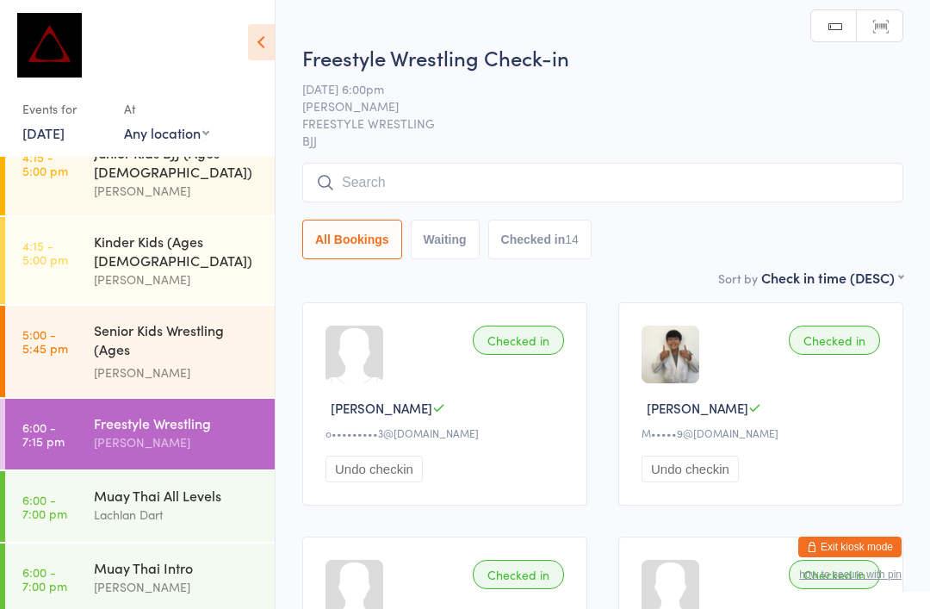
click at [449, 182] on input "search" at bounding box center [602, 183] width 601 height 40
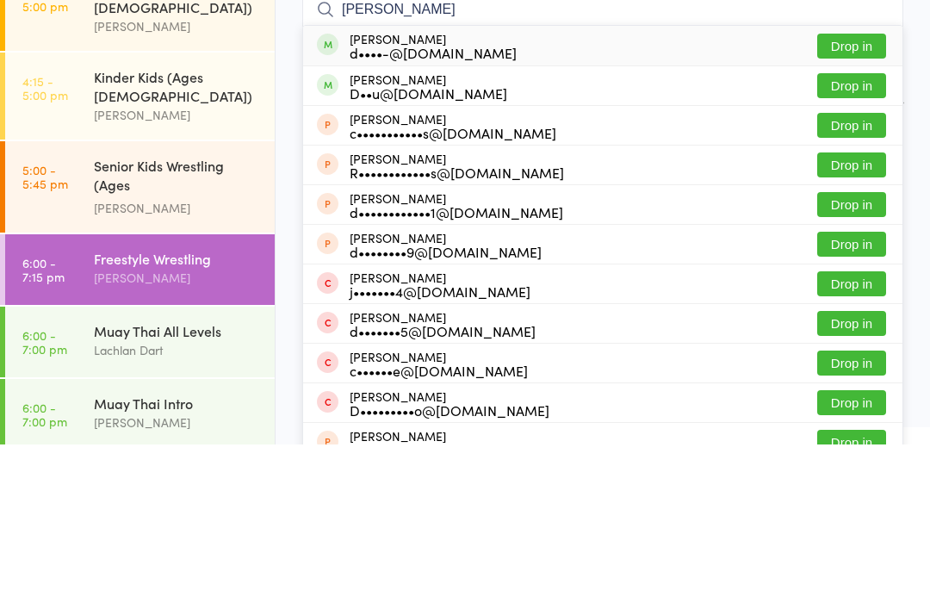
type input "[PERSON_NAME]"
click at [863, 198] on button "Drop in" at bounding box center [852, 210] width 69 height 25
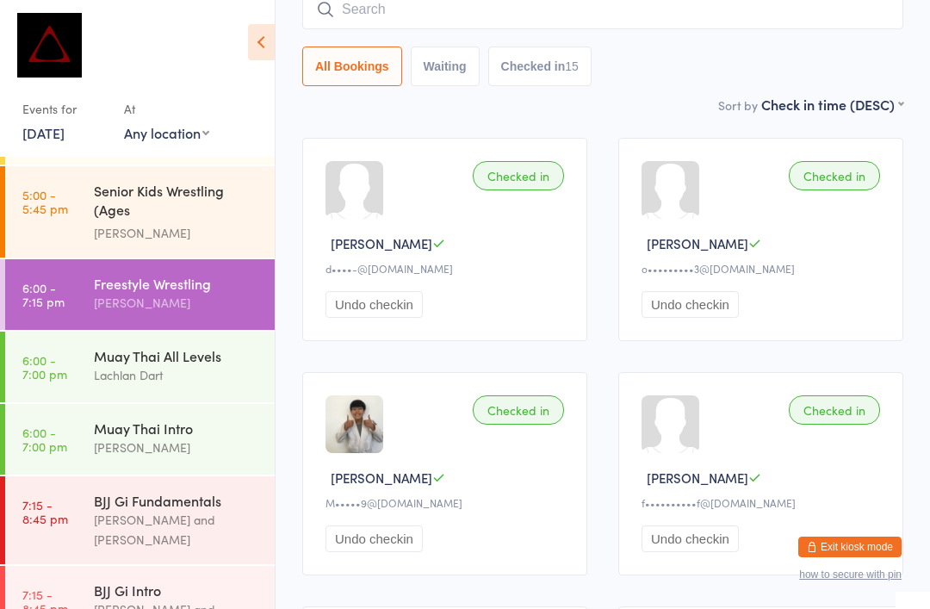
scroll to position [725, 0]
click at [140, 366] on div "Lachlan Dart" at bounding box center [177, 376] width 166 height 20
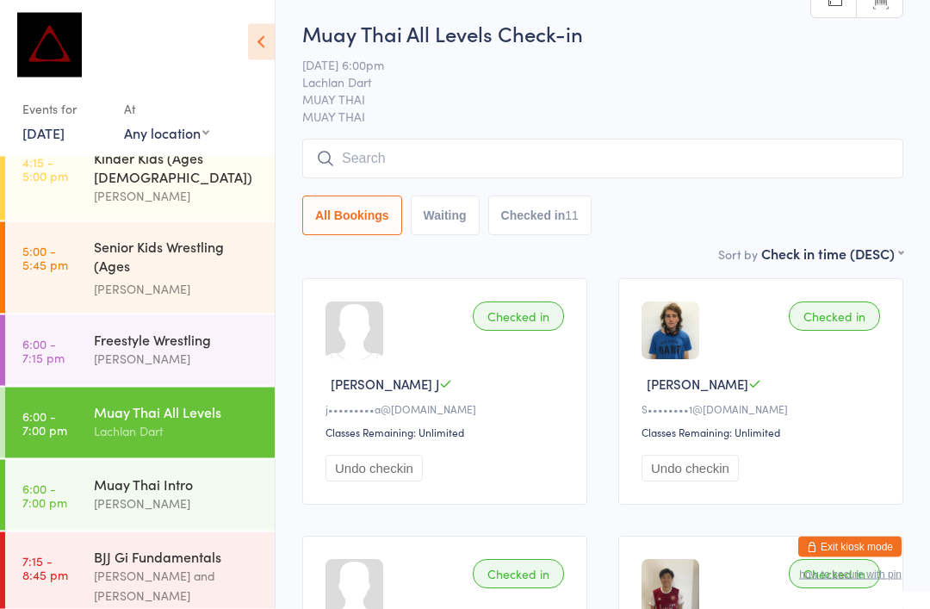
scroll to position [23, 0]
click at [476, 178] on input "search" at bounding box center [602, 160] width 601 height 40
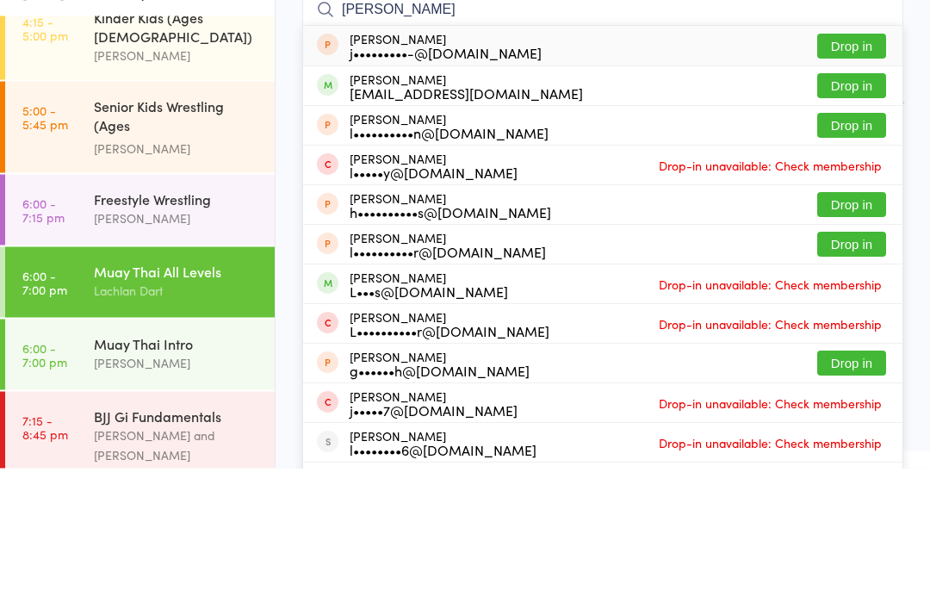
type input "[PERSON_NAME]"
click at [848, 215] on button "Drop in" at bounding box center [852, 227] width 69 height 25
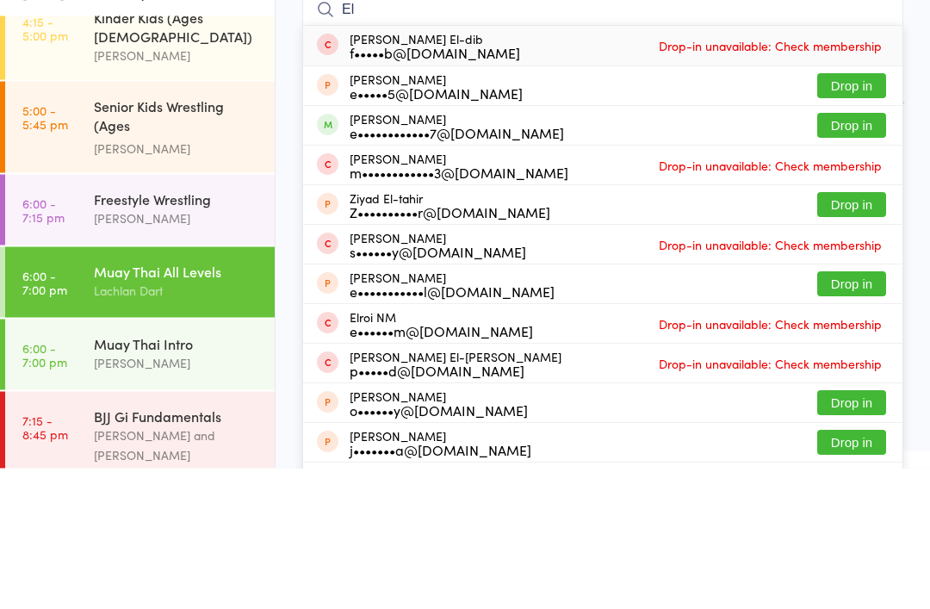
type input "El"
click at [864, 254] on button "Drop in" at bounding box center [852, 266] width 69 height 25
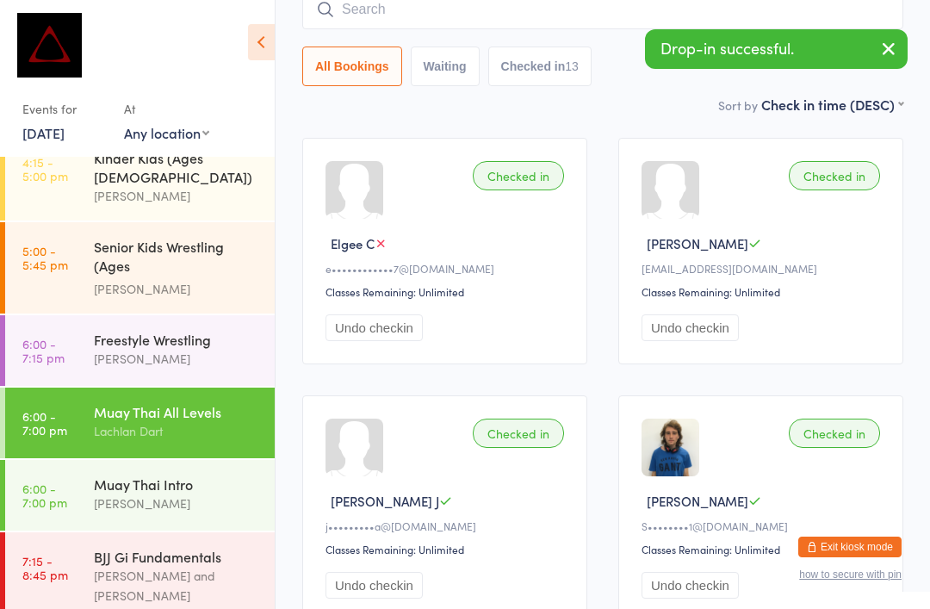
click at [388, 16] on input "search" at bounding box center [602, 10] width 601 height 40
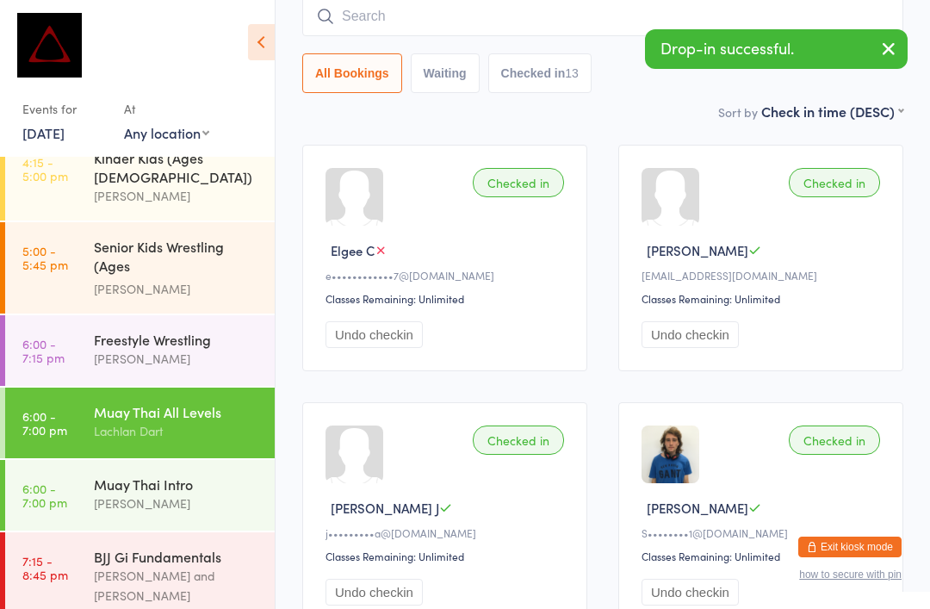
scroll to position [156, 0]
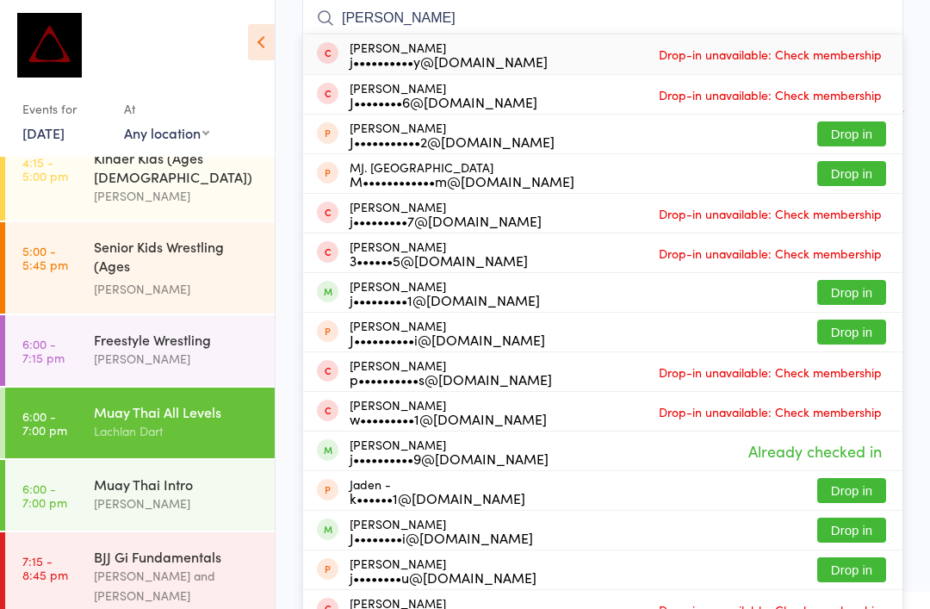
type input "[PERSON_NAME]"
click at [863, 302] on button "Drop in" at bounding box center [852, 292] width 69 height 25
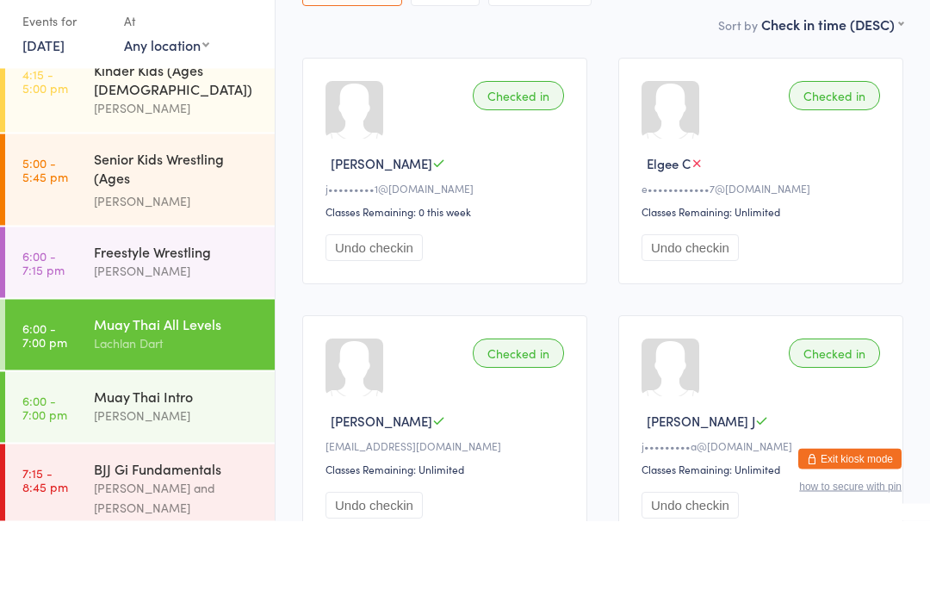
click at [189, 402] on div "Muay Thai All Levels" at bounding box center [177, 411] width 166 height 19
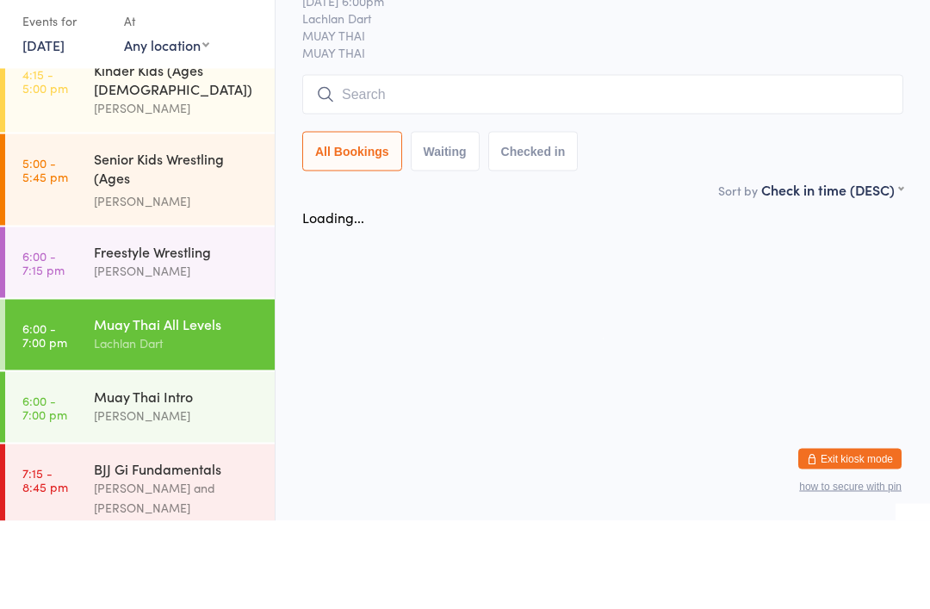
scroll to position [0, 0]
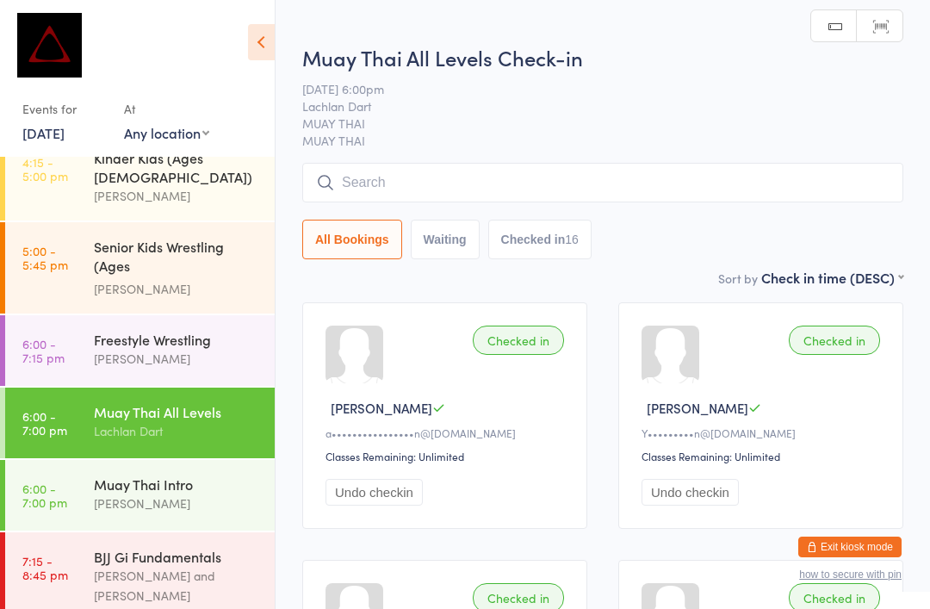
click at [490, 202] on input "search" at bounding box center [602, 183] width 601 height 40
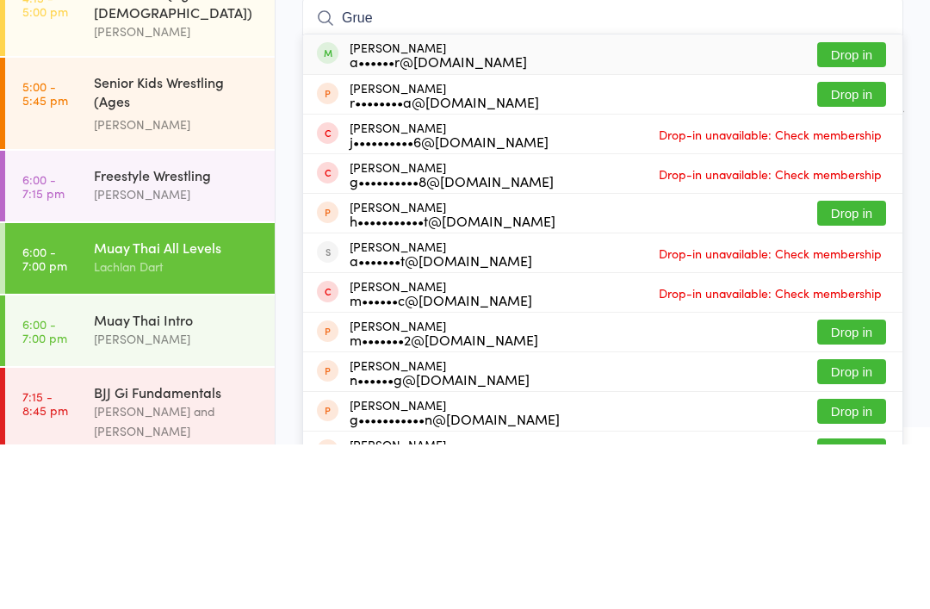
type input "Grue"
click at [869, 207] on button "Drop in" at bounding box center [852, 219] width 69 height 25
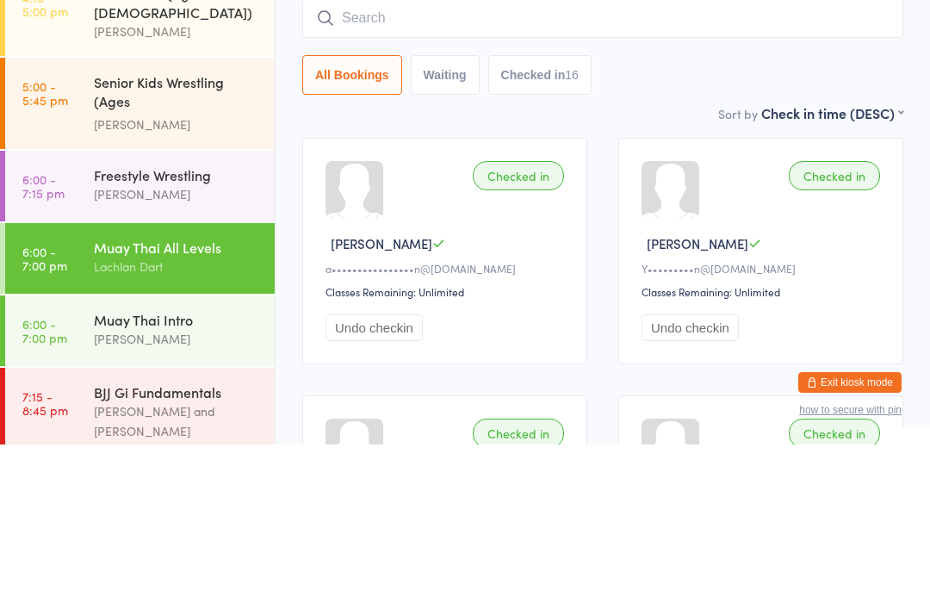
scroll to position [165, 0]
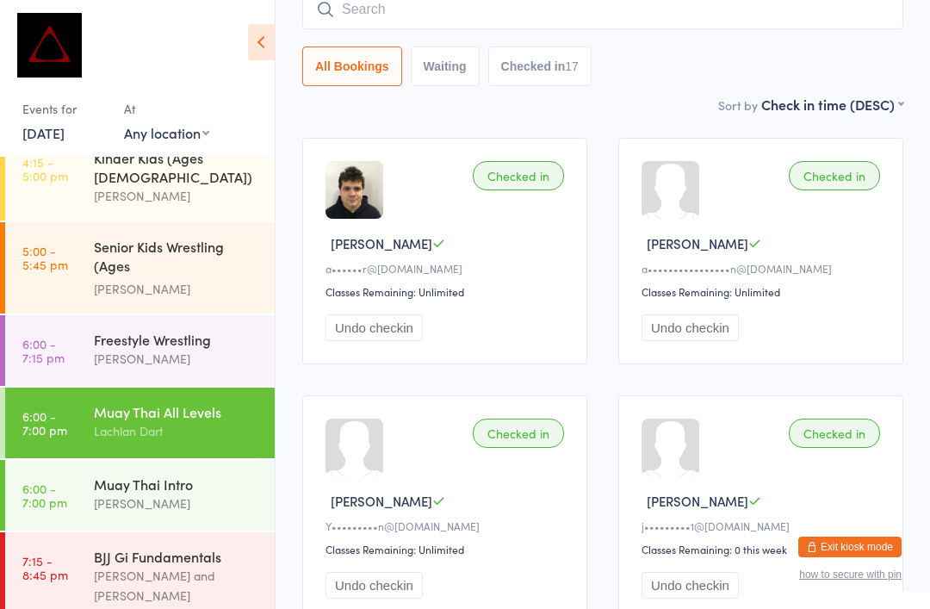
click at [362, 24] on input "search" at bounding box center [602, 10] width 601 height 40
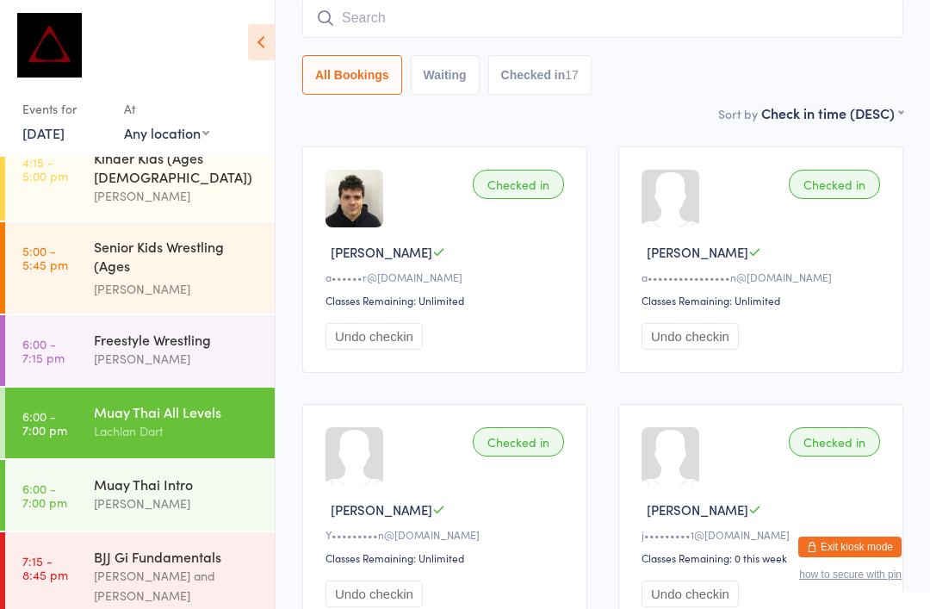
scroll to position [155, 0]
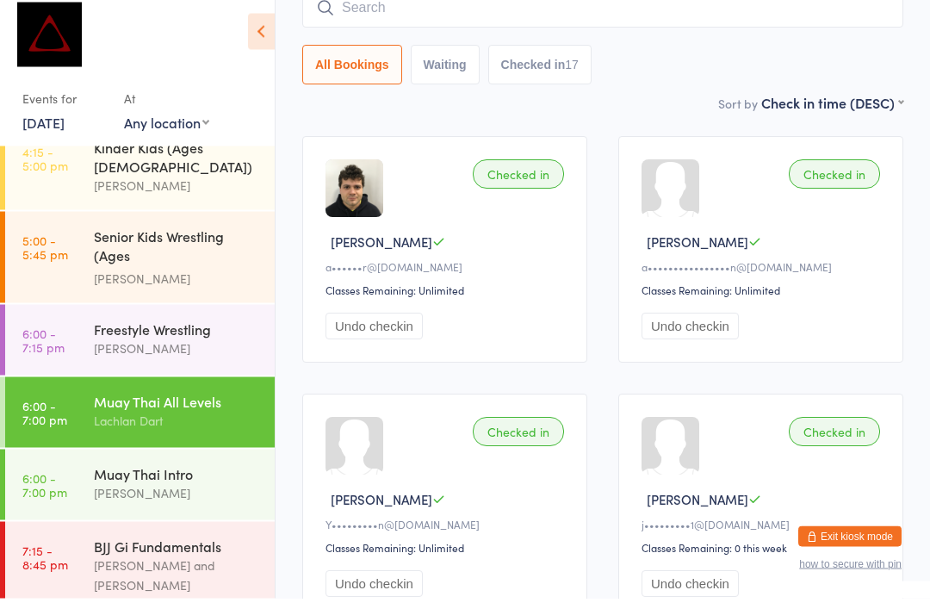
click at [89, 315] on link "6:00 - 7:15 pm Freestyle Wrestling [PERSON_NAME]" at bounding box center [140, 350] width 270 height 71
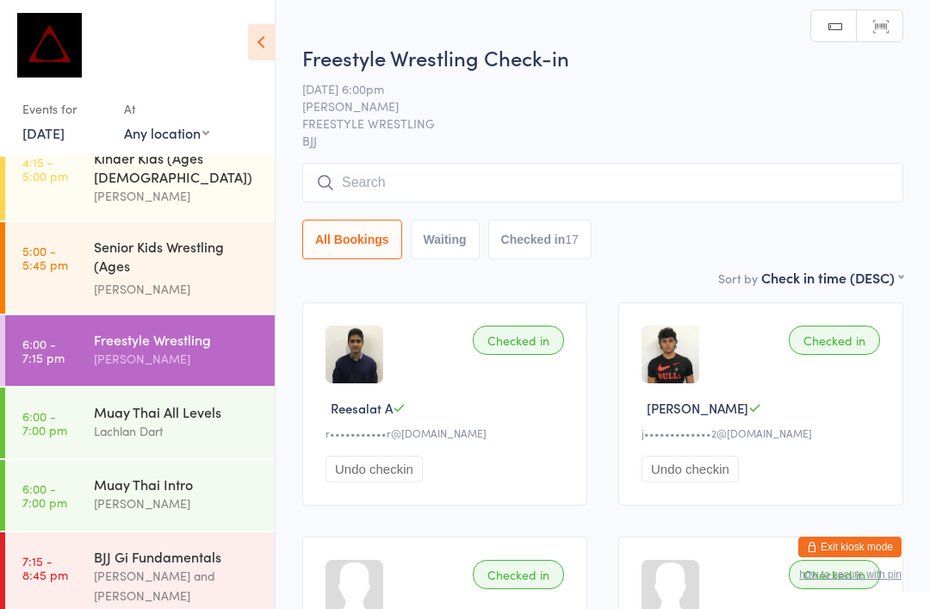
click at [724, 177] on input "search" at bounding box center [602, 183] width 601 height 40
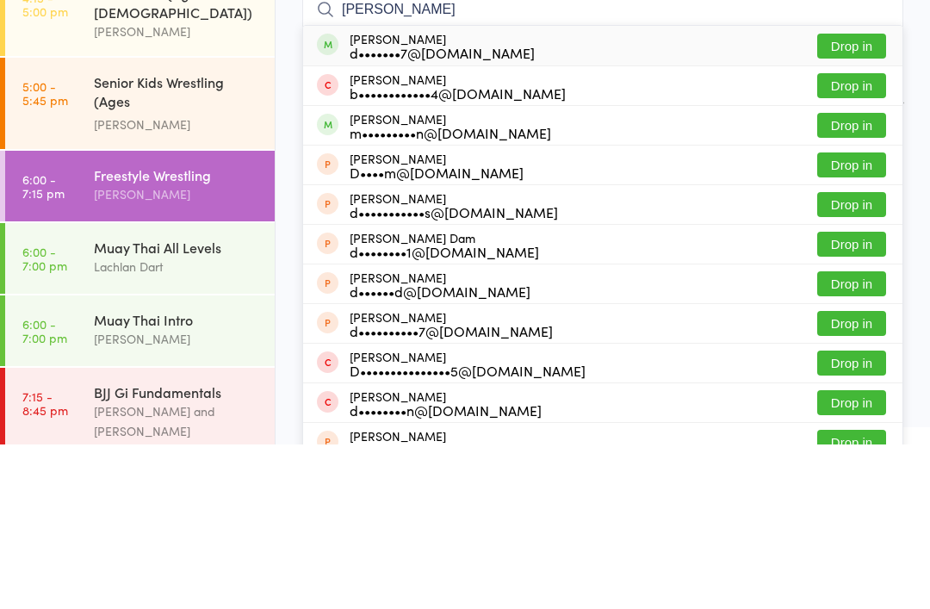
type input "[PERSON_NAME]"
click at [866, 198] on button "Drop in" at bounding box center [852, 210] width 69 height 25
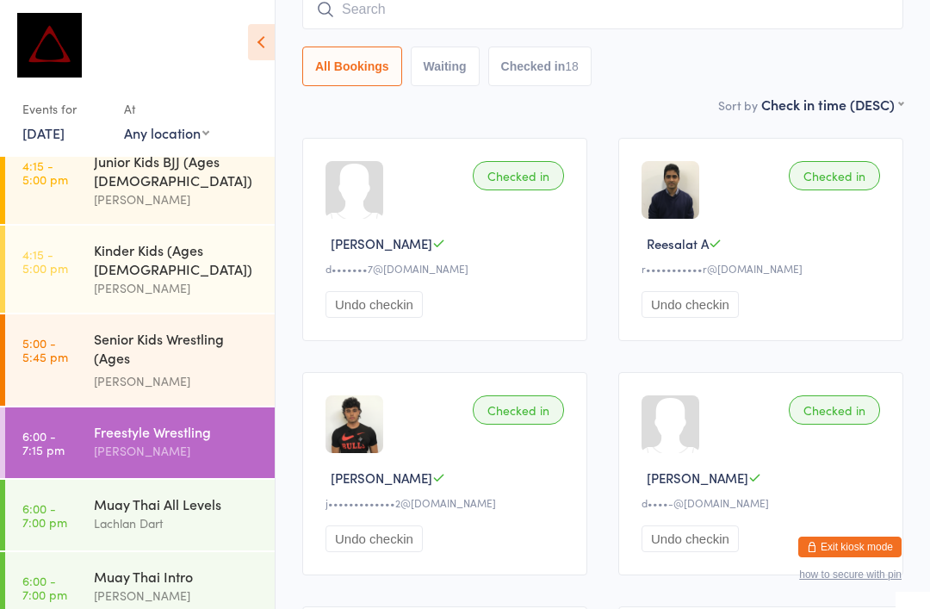
scroll to position [564, 0]
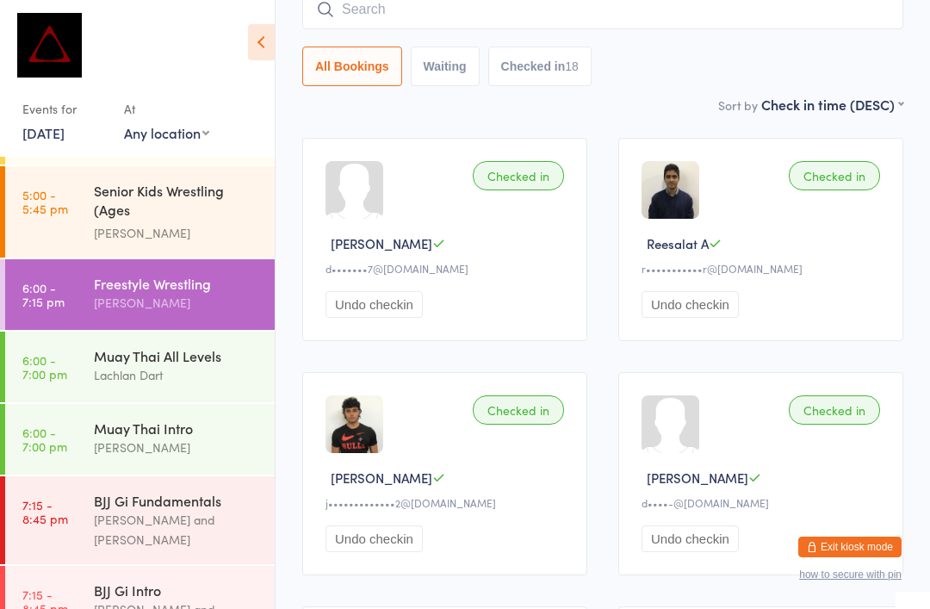
click at [191, 140] on select "Any location KIDS BJJ MUAY THAI FREESTYLE WRESTLING MMA S&C GYM" at bounding box center [166, 132] width 85 height 19
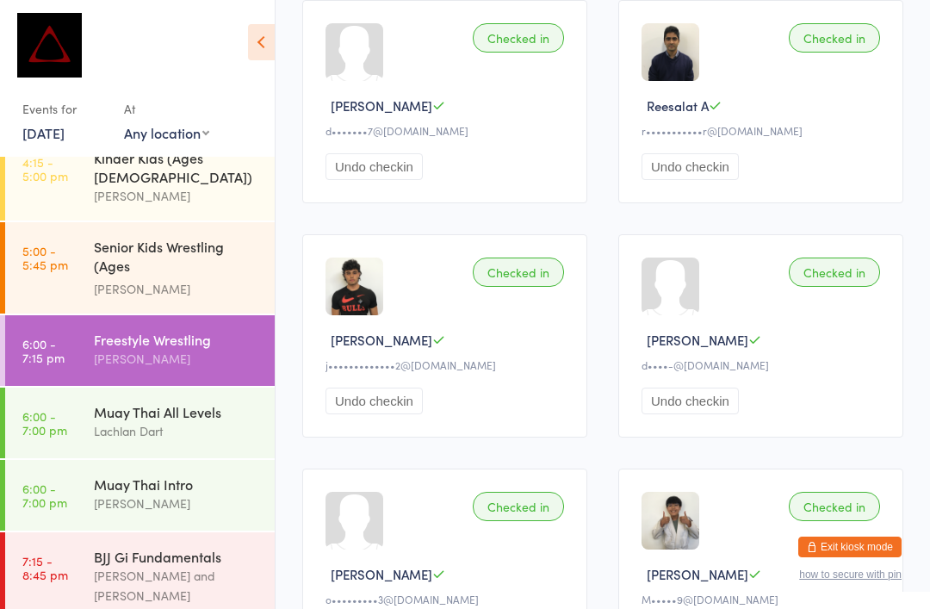
scroll to position [324, 0]
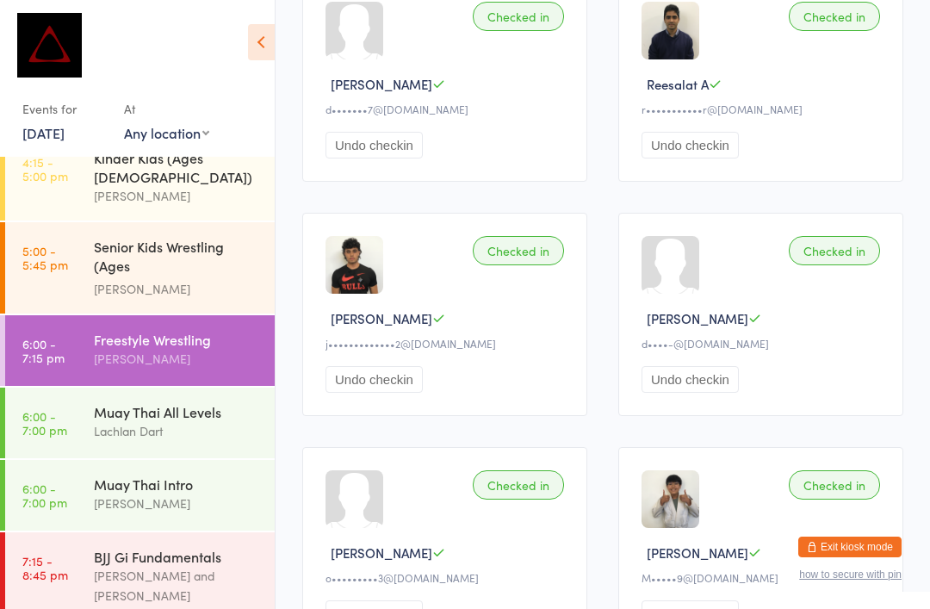
click at [203, 494] on div "[PERSON_NAME]" at bounding box center [177, 504] width 166 height 20
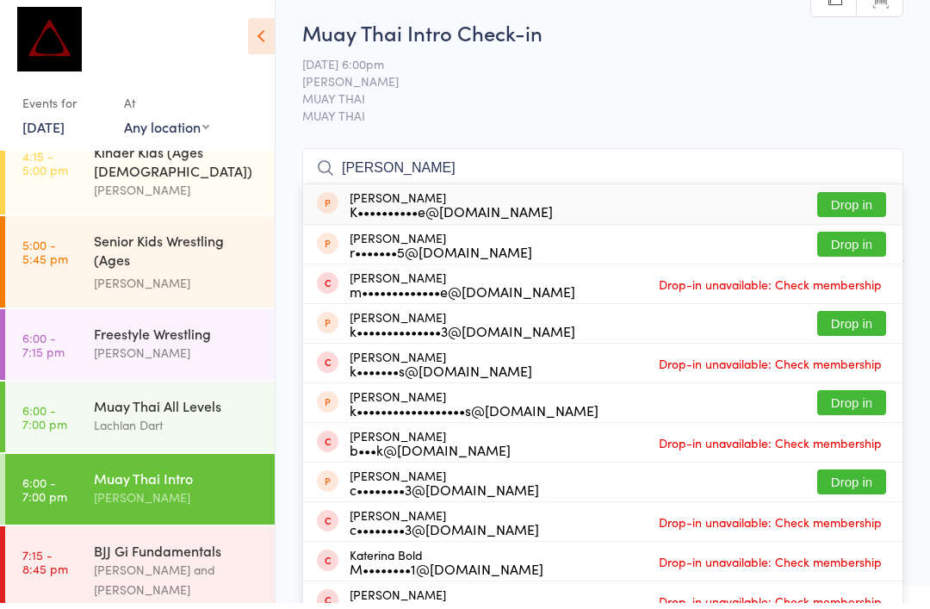
scroll to position [6, 0]
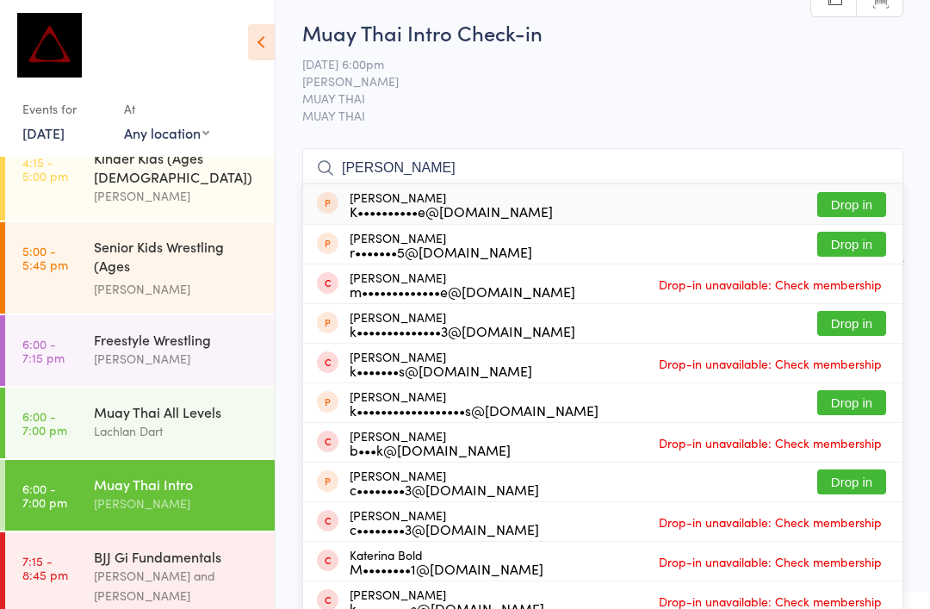
type input "[PERSON_NAME]"
click at [855, 209] on button "Drop in" at bounding box center [852, 204] width 69 height 25
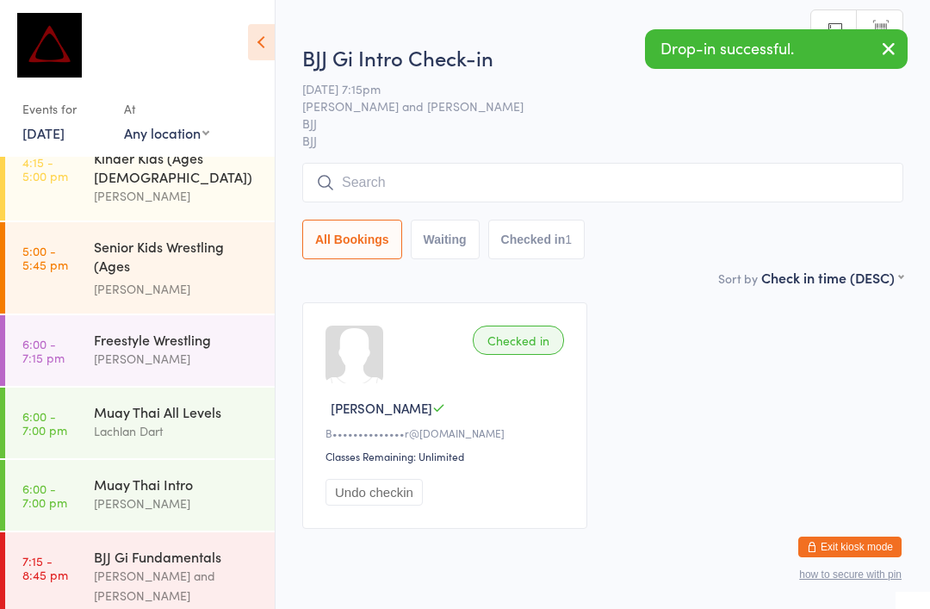
click at [556, 177] on input "search" at bounding box center [602, 183] width 601 height 40
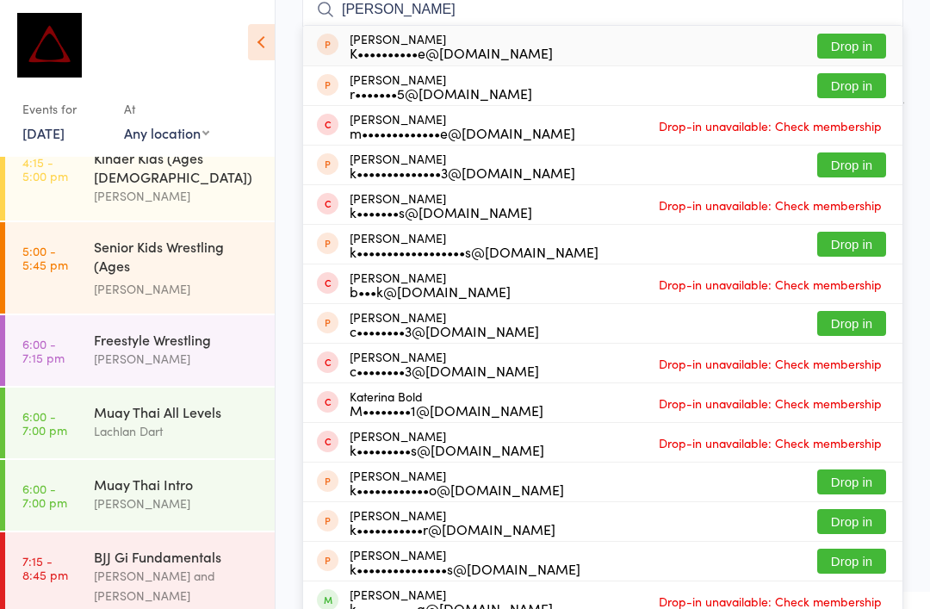
type input "[PERSON_NAME]"
click at [866, 51] on button "Drop in" at bounding box center [852, 46] width 69 height 25
